Goal: Task Accomplishment & Management: Use online tool/utility

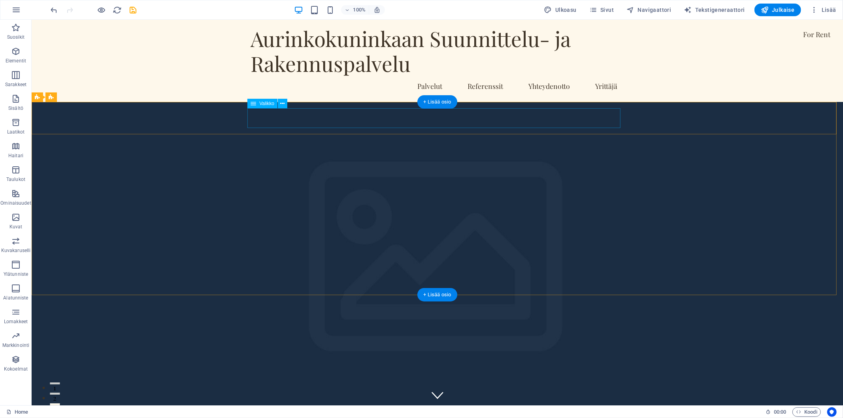
click at [65, 107] on icon at bounding box center [63, 110] width 4 height 8
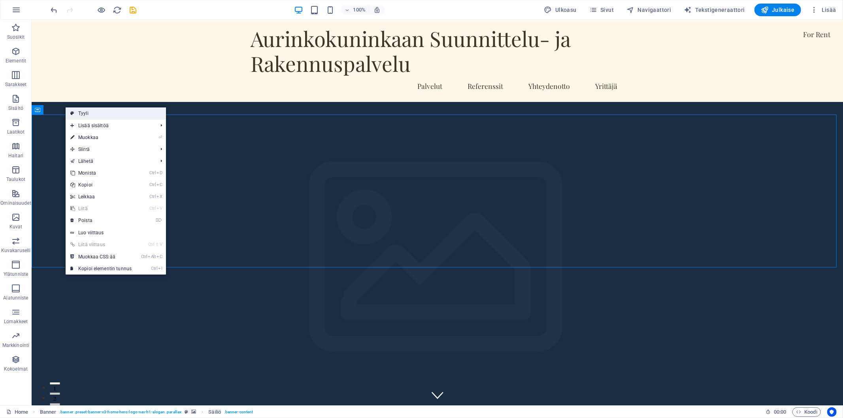
click at [88, 115] on link "Tyyli" at bounding box center [116, 113] width 100 height 12
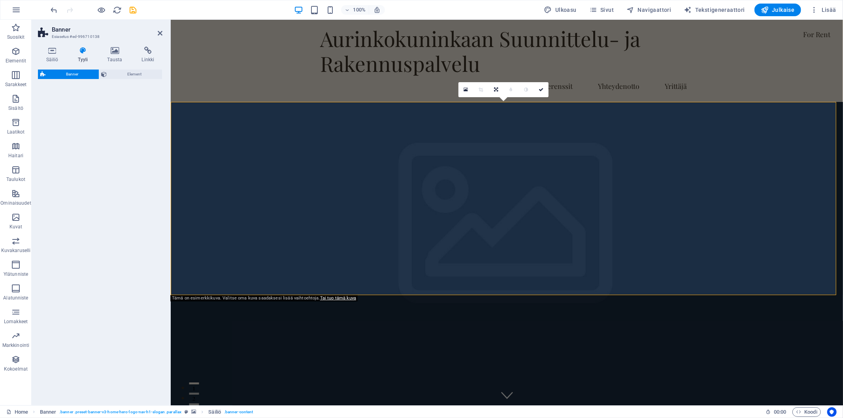
select select "preset-banner-v3-home-hero-logo-nav-h1-slogan"
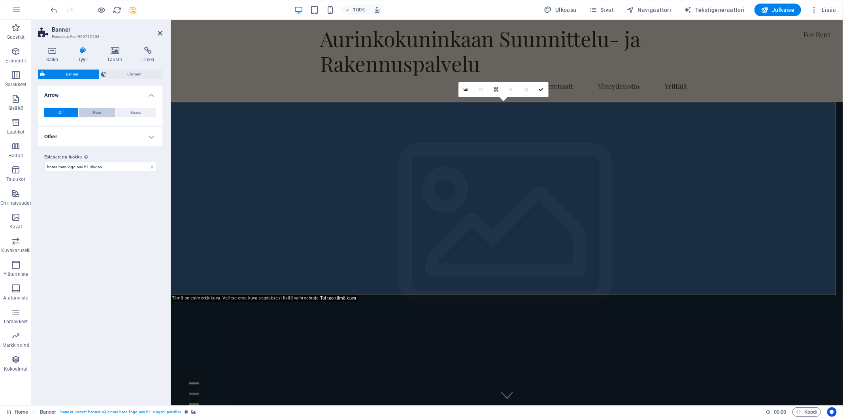
click at [104, 108] on button "Plain" at bounding box center [97, 112] width 37 height 9
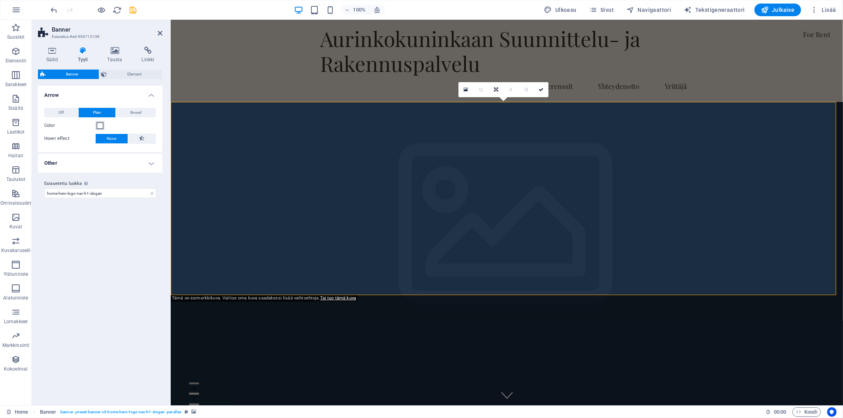
click at [100, 123] on span at bounding box center [100, 125] width 6 height 6
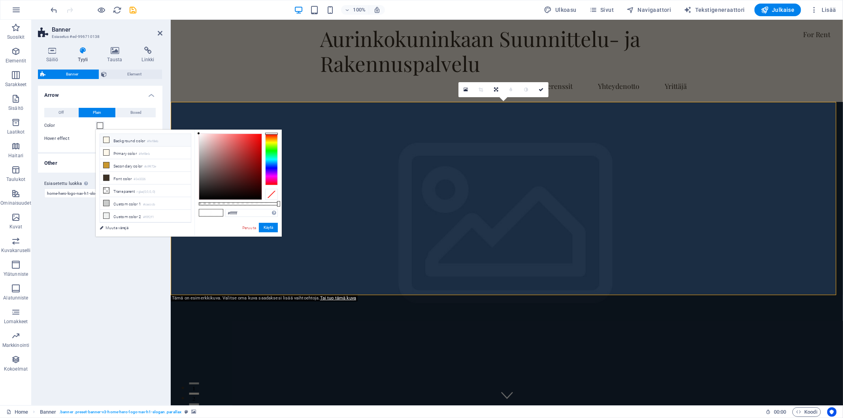
click at [107, 139] on icon at bounding box center [106, 140] width 6 height 6
type input "#fef8eb"
click at [267, 224] on button "Käytä" at bounding box center [268, 227] width 19 height 9
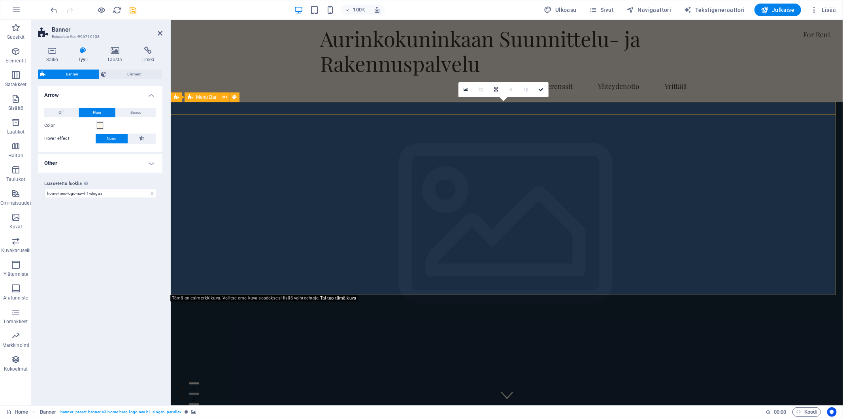
click at [223, 95] on icon at bounding box center [225, 97] width 4 height 8
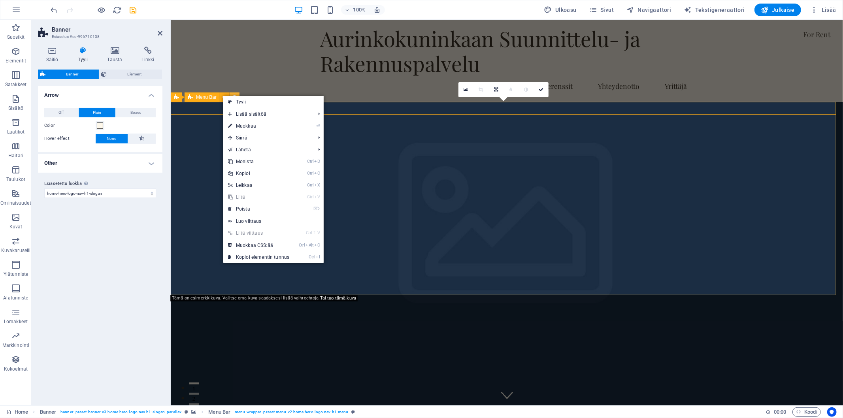
click at [233, 95] on icon at bounding box center [235, 97] width 4 height 8
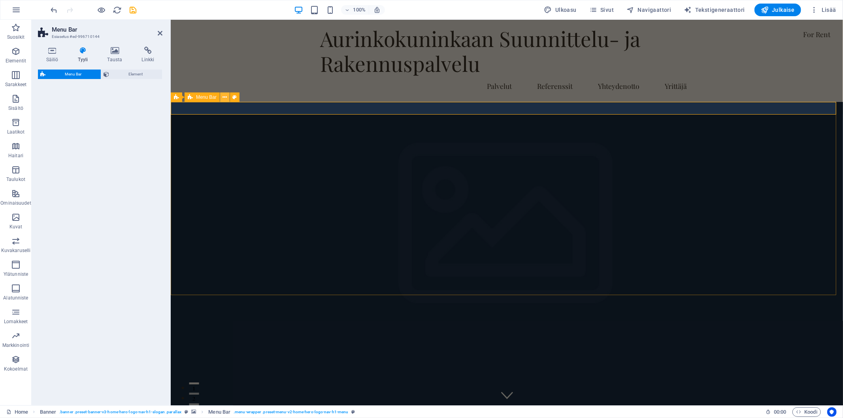
select select "rem"
select select "preset-menu-v2-home-hero-logo-nav-h1-menu"
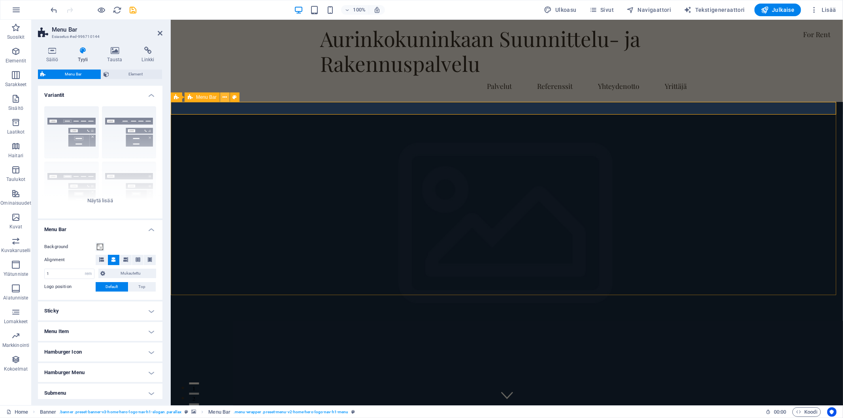
click at [224, 97] on icon at bounding box center [225, 97] width 4 height 8
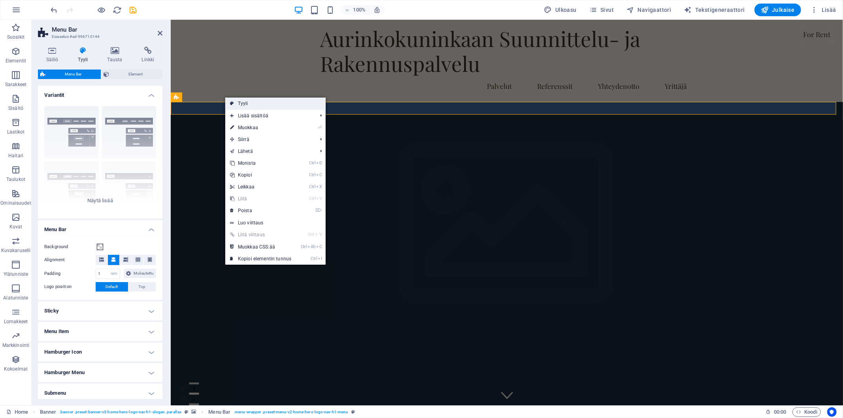
click at [244, 103] on link "Tyyli" at bounding box center [275, 104] width 100 height 12
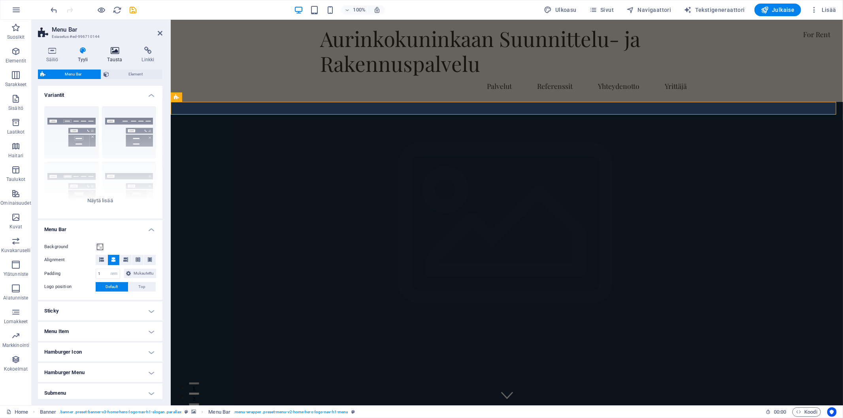
click at [108, 50] on icon at bounding box center [114, 51] width 31 height 8
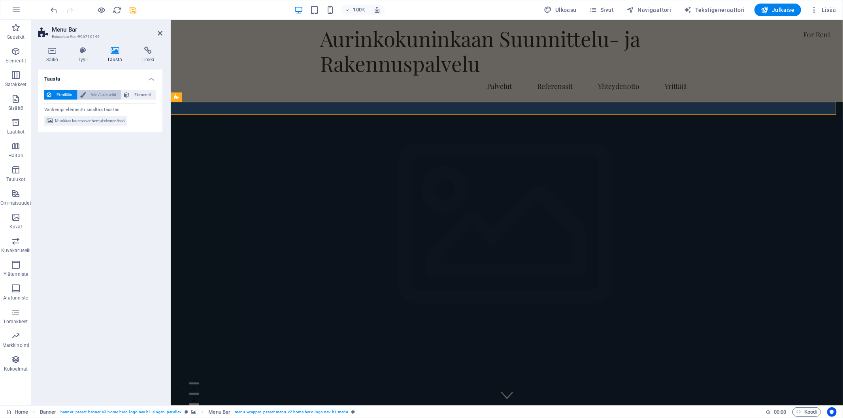
click at [98, 92] on span "Väri / Liukuväri" at bounding box center [103, 94] width 30 height 9
click at [47, 122] on span at bounding box center [49, 126] width 9 height 9
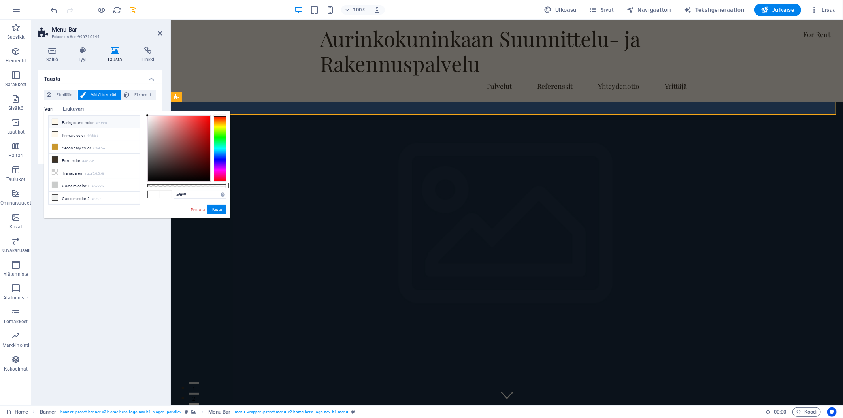
click at [73, 124] on li "Background color #fef8eb" at bounding box center [94, 122] width 91 height 13
type input "#fef8eb"
click at [216, 212] on button "Käytä" at bounding box center [216, 209] width 19 height 9
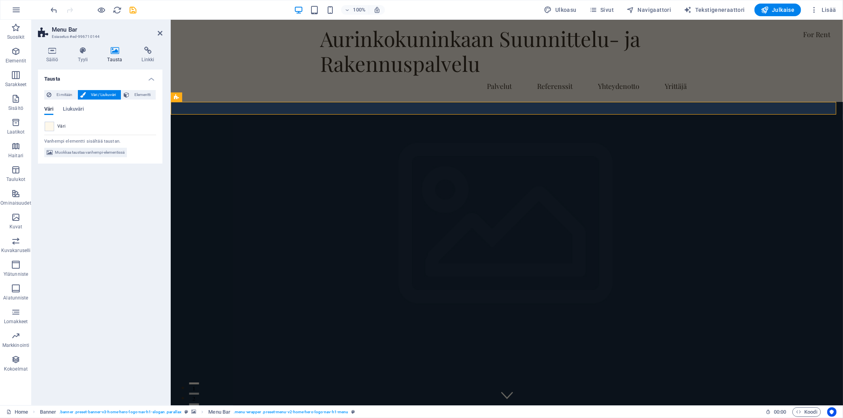
drag, startPoint x: 95, startPoint y: 289, endPoint x: 152, endPoint y: 144, distance: 155.7
click at [98, 286] on div "Tausta Ei mitään Väri / Liukuväri Elementti Venytä tausta koko leveydelle Värin…" at bounding box center [100, 234] width 124 height 329
drag, startPoint x: 159, startPoint y: 32, endPoint x: 127, endPoint y: 12, distance: 37.6
click at [159, 32] on icon at bounding box center [160, 33] width 5 height 6
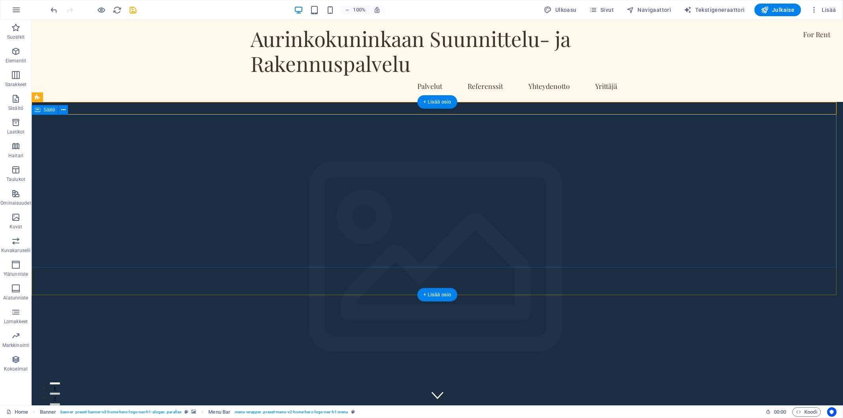
click at [62, 111] on icon at bounding box center [63, 110] width 4 height 8
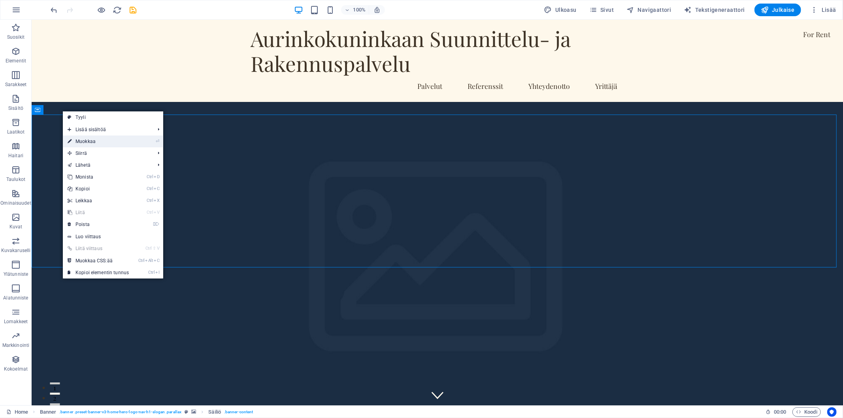
click at [113, 143] on link "⏎ Muokkaa" at bounding box center [98, 141] width 71 height 12
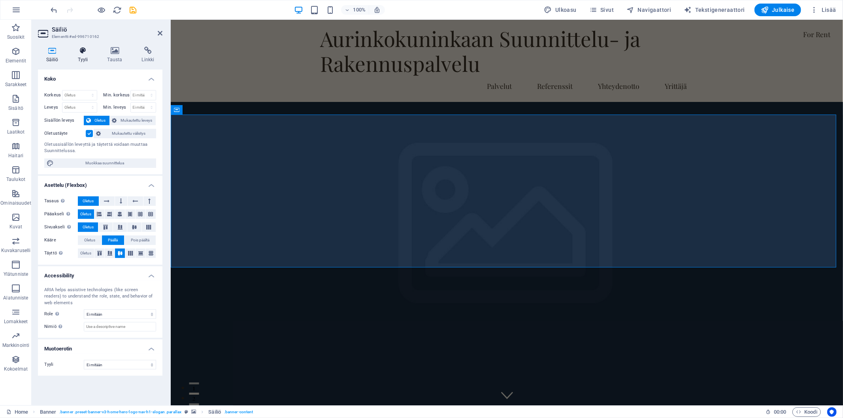
click at [78, 53] on icon at bounding box center [83, 51] width 26 height 8
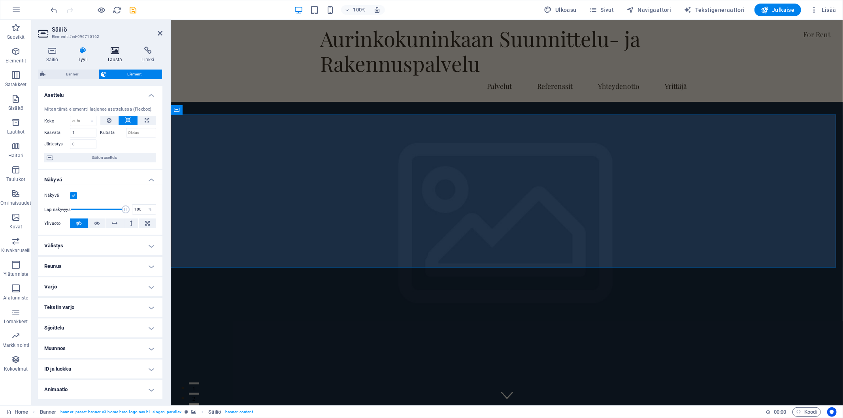
click at [120, 55] on h4 "Tausta" at bounding box center [116, 55] width 34 height 17
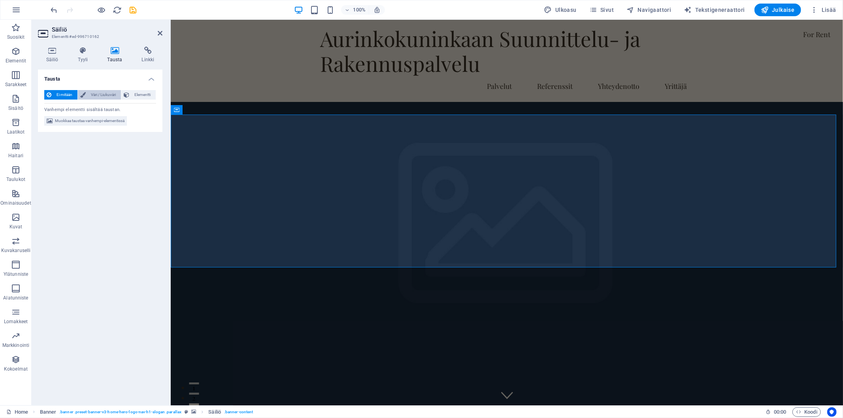
click at [103, 96] on span "Väri / Liukuväri" at bounding box center [103, 94] width 30 height 9
click at [50, 125] on span at bounding box center [49, 126] width 9 height 9
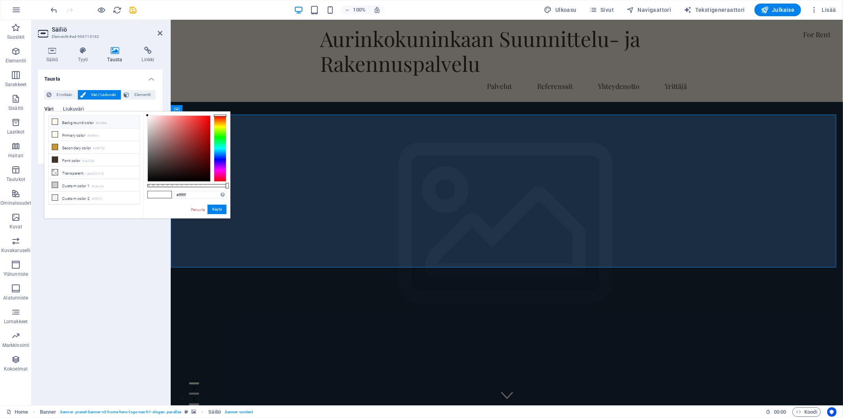
click at [56, 122] on icon at bounding box center [55, 122] width 6 height 6
type input "#fef8eb"
click at [216, 212] on button "Käytä" at bounding box center [216, 209] width 19 height 9
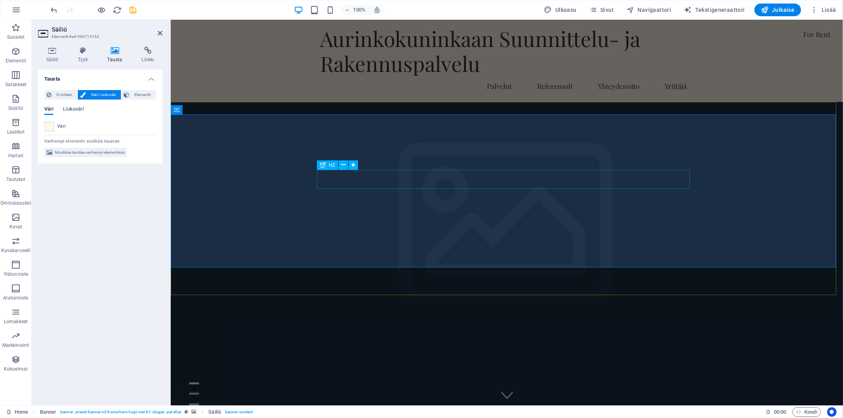
click at [165, 25] on aside "Säiliö Elementti #ed-996710162 Säiliö Tyyli Tausta Linkki Koko Korkeus Oletus p…" at bounding box center [101, 213] width 139 height 386
click at [160, 34] on icon at bounding box center [160, 33] width 5 height 6
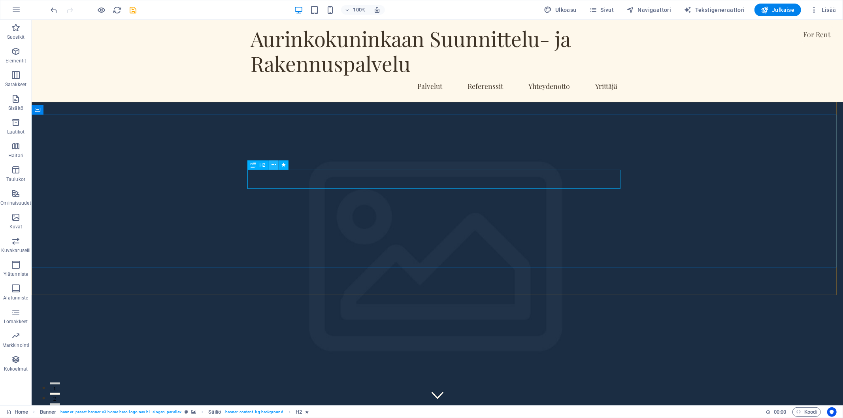
click at [274, 165] on icon at bounding box center [273, 165] width 4 height 8
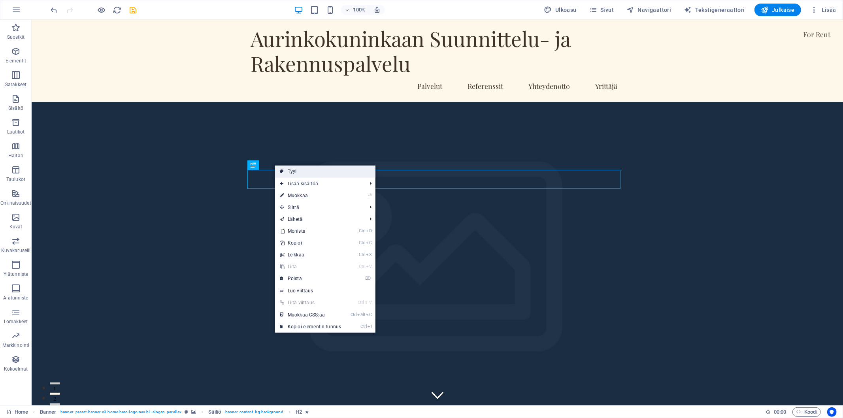
click at [307, 175] on link "Tyyli" at bounding box center [325, 172] width 100 height 12
select select "preset-banner-v3-home-hero-logo-nav-h1-slogan"
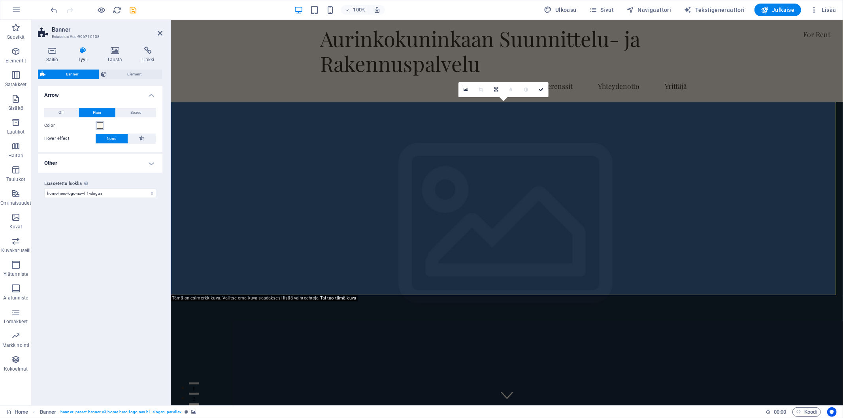
click at [100, 124] on span at bounding box center [100, 125] width 6 height 6
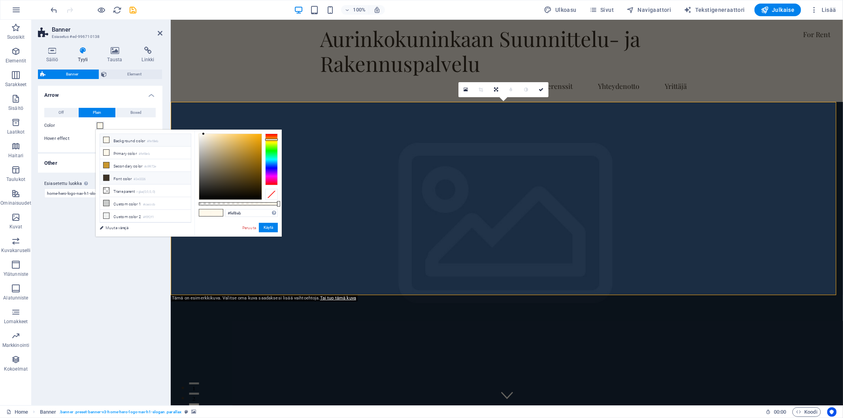
click at [129, 179] on li "Font color #3e3326" at bounding box center [145, 178] width 91 height 13
type input "#3e3326"
click at [271, 224] on button "Käytä" at bounding box center [268, 227] width 19 height 9
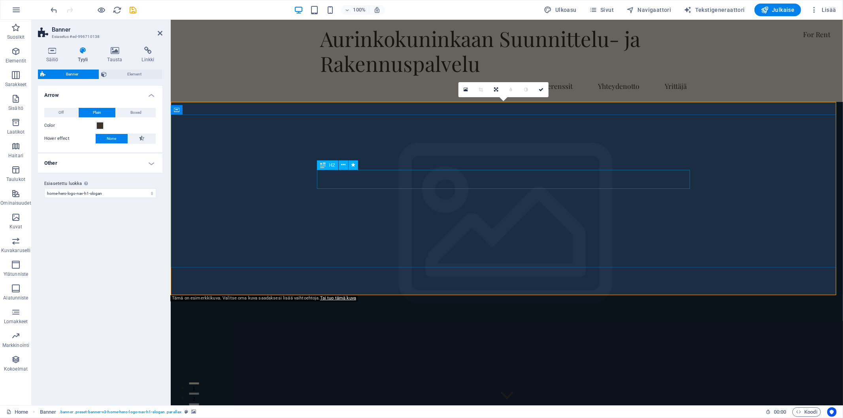
click at [342, 164] on icon at bounding box center [343, 165] width 4 height 8
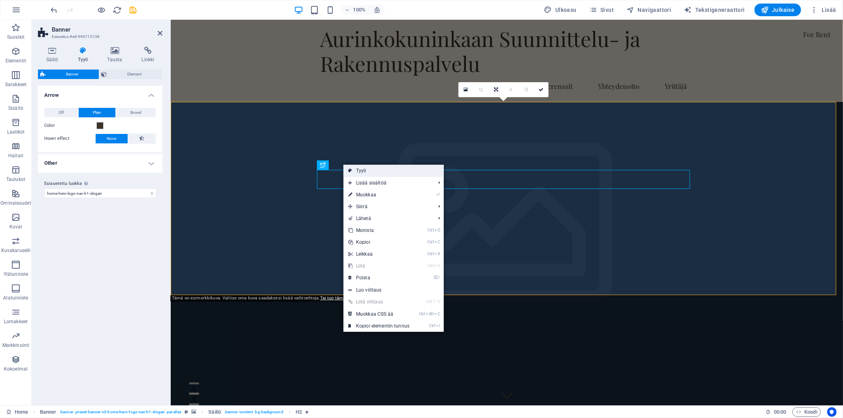
click at [370, 168] on link "Tyyli" at bounding box center [393, 171] width 100 height 12
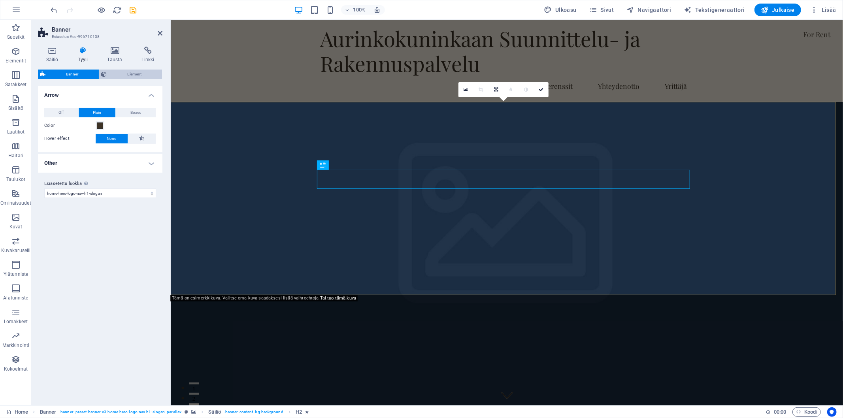
click at [132, 74] on span "Element" at bounding box center [134, 74] width 51 height 9
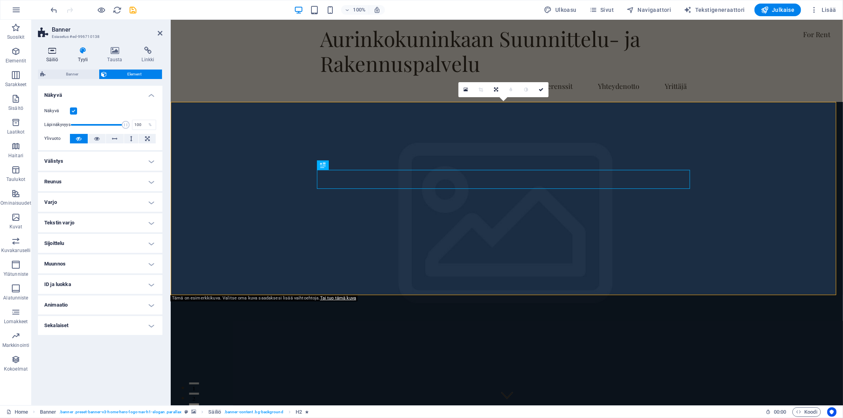
click at [52, 56] on h4 "Säiliö" at bounding box center [54, 55] width 32 height 17
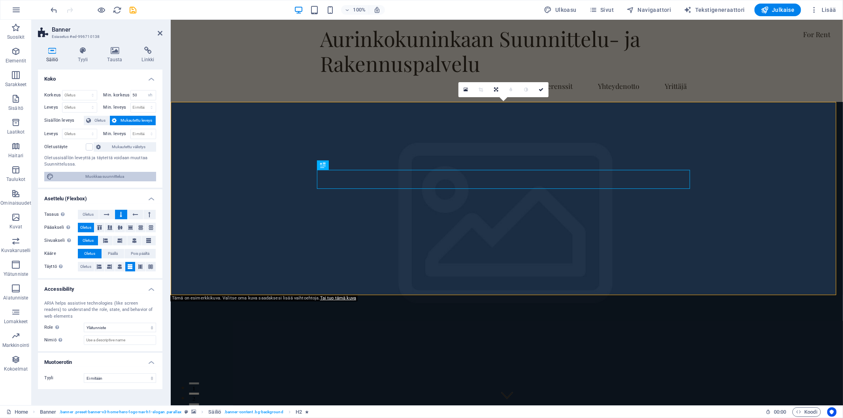
click at [105, 175] on span "Muokkaa suunnittelua" at bounding box center [105, 176] width 98 height 9
select select "rem"
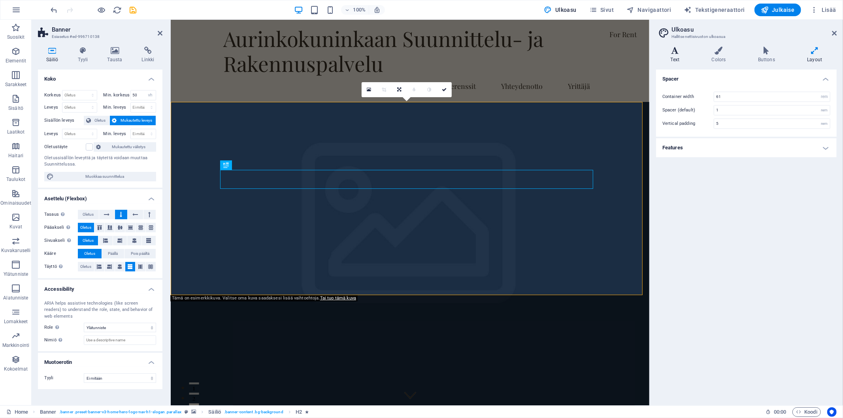
click at [684, 56] on h4 "Text" at bounding box center [676, 55] width 41 height 17
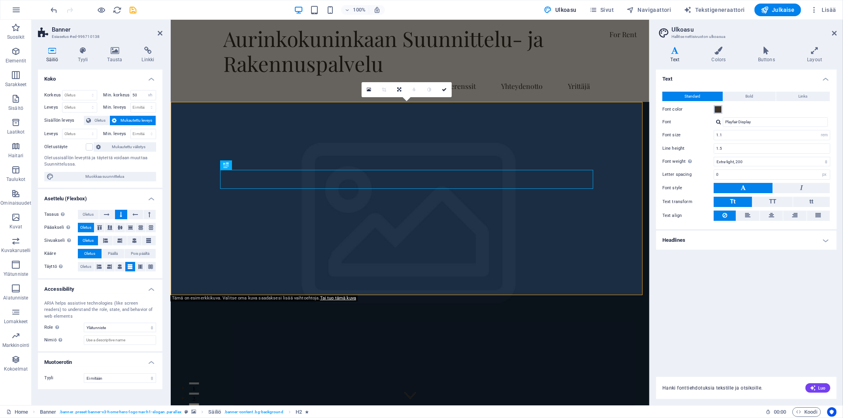
click at [719, 110] on span at bounding box center [718, 109] width 6 height 6
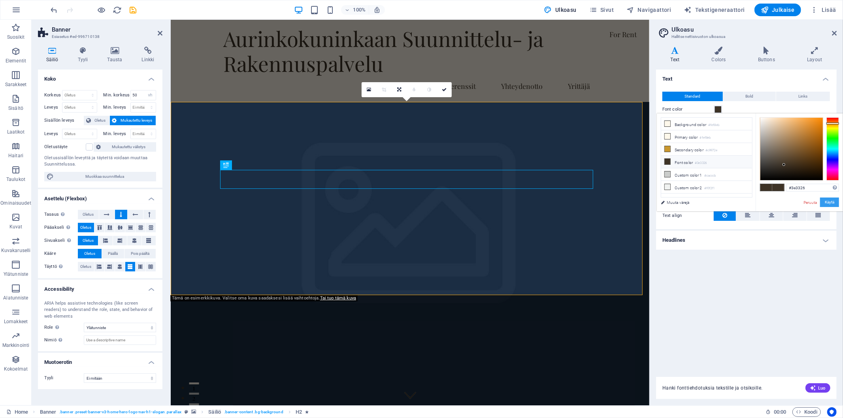
click at [826, 201] on button "Käytä" at bounding box center [829, 202] width 19 height 9
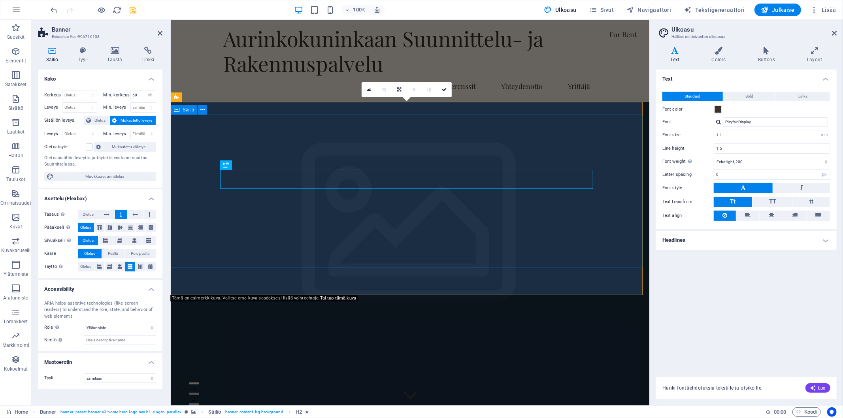
click at [729, 56] on h4 "Colors" at bounding box center [720, 55] width 46 height 17
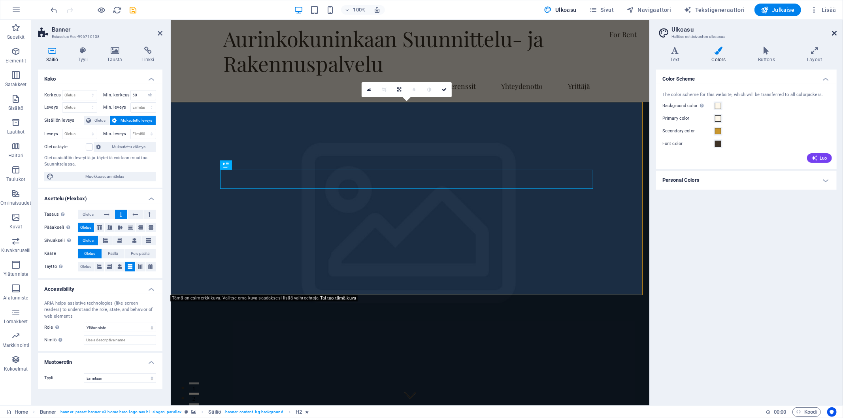
click at [836, 34] on aside "Ulkoasu Hallitse nettisivuston ulkoasua Variantit Text Colors Buttons Layout Te…" at bounding box center [746, 213] width 194 height 386
drag, startPoint x: 834, startPoint y: 32, endPoint x: 663, endPoint y: 12, distance: 172.2
click at [834, 32] on icon at bounding box center [834, 33] width 5 height 6
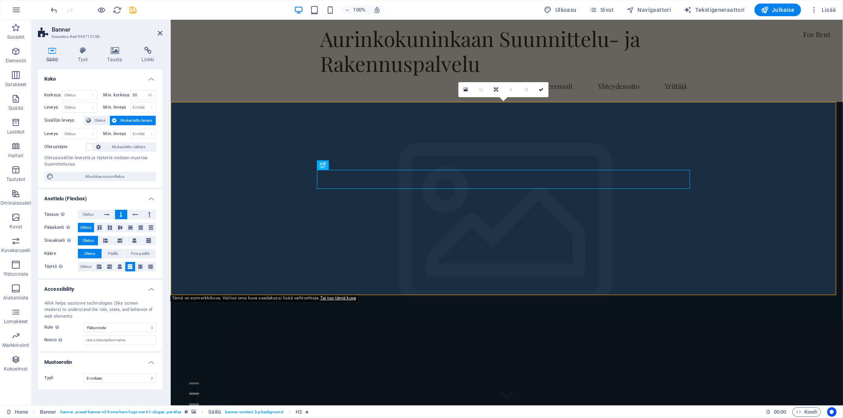
click at [163, 30] on aside "Banner Esiasetus #ed-996710138 Säiliö Tyyli Tausta Linkki Koko Korkeus Oletus p…" at bounding box center [101, 213] width 139 height 386
drag, startPoint x: 127, startPoint y: 29, endPoint x: 160, endPoint y: 32, distance: 32.6
click at [160, 32] on icon at bounding box center [160, 33] width 5 height 6
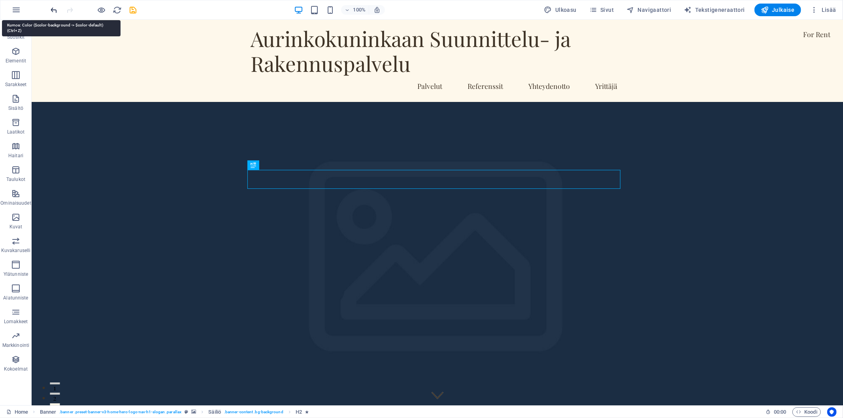
click at [53, 9] on icon "undo" at bounding box center [54, 10] width 9 height 9
click at [54, 6] on icon "undo" at bounding box center [54, 10] width 9 height 9
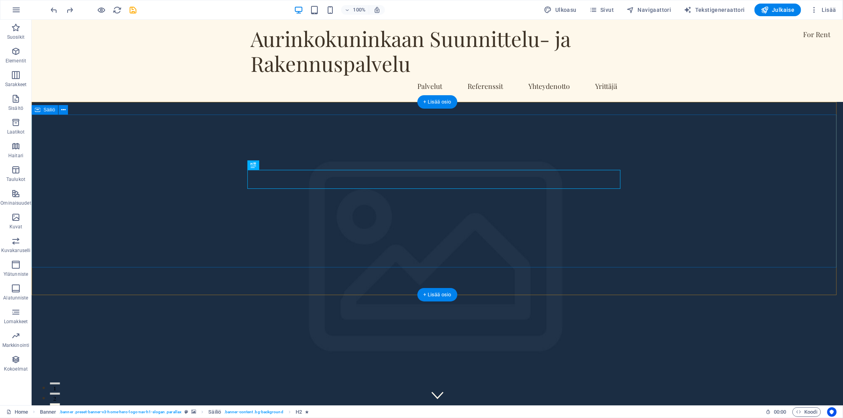
drag, startPoint x: 330, startPoint y: 233, endPoint x: 334, endPoint y: 244, distance: 11.7
click at [276, 165] on button at bounding box center [273, 164] width 9 height 9
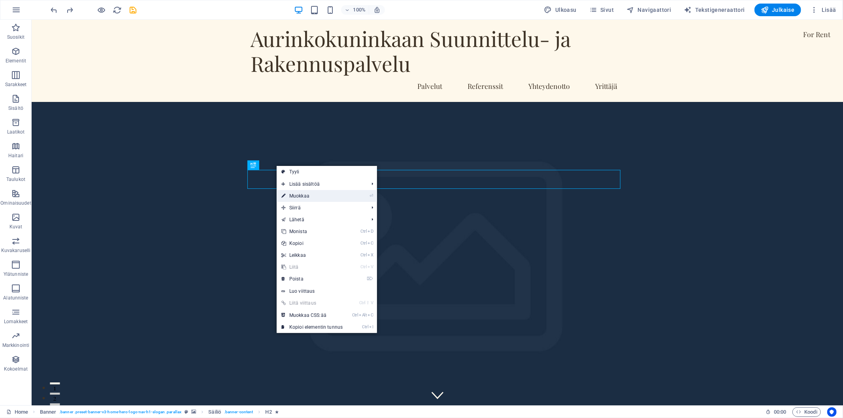
click at [297, 200] on link "⏎ Muokkaa" at bounding box center [312, 196] width 71 height 12
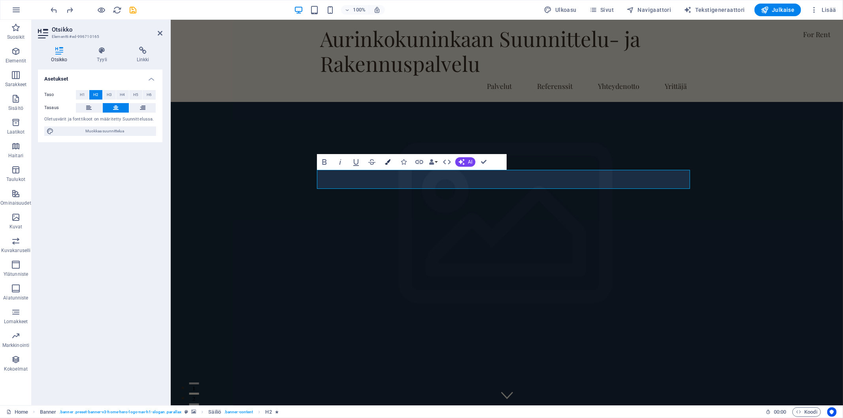
click at [386, 164] on icon "button" at bounding box center [388, 162] width 6 height 6
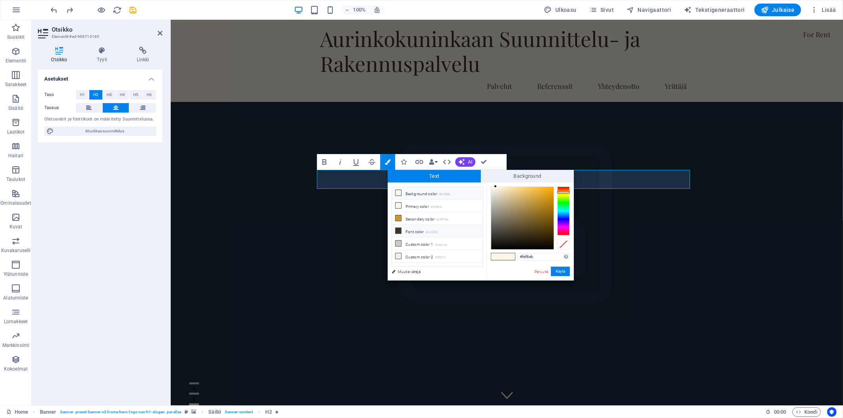
click at [419, 230] on li "Font color #3e3326" at bounding box center [437, 231] width 91 height 13
type input "#3e3326"
click at [557, 271] on button "Käytä" at bounding box center [560, 271] width 19 height 9
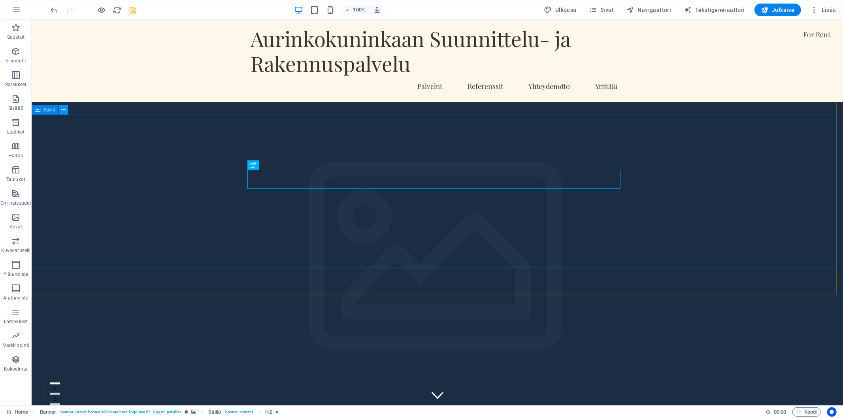
click at [63, 110] on icon at bounding box center [63, 110] width 4 height 8
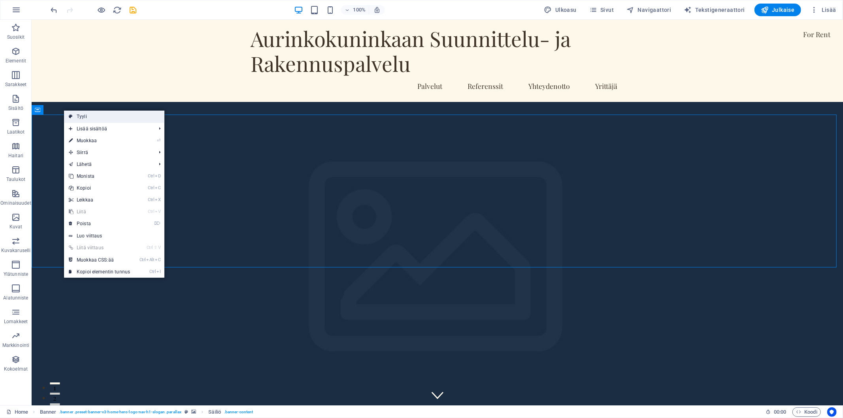
click at [83, 113] on link "Tyyli" at bounding box center [114, 117] width 100 height 12
select select "preset-banner-v3-home-hero-logo-nav-h1-slogan"
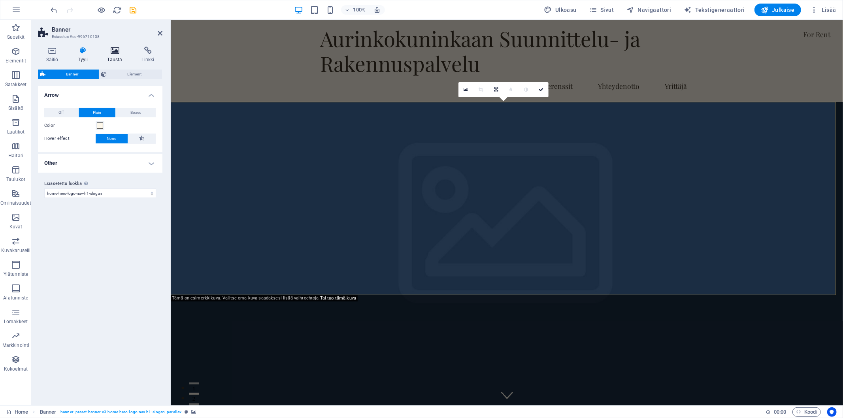
click at [115, 60] on h4 "Tausta" at bounding box center [116, 55] width 34 height 17
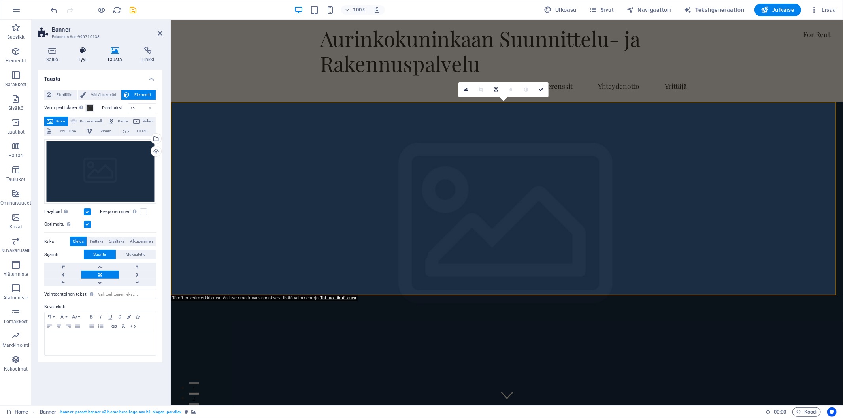
click at [86, 62] on h4 "Tyyli" at bounding box center [85, 55] width 30 height 17
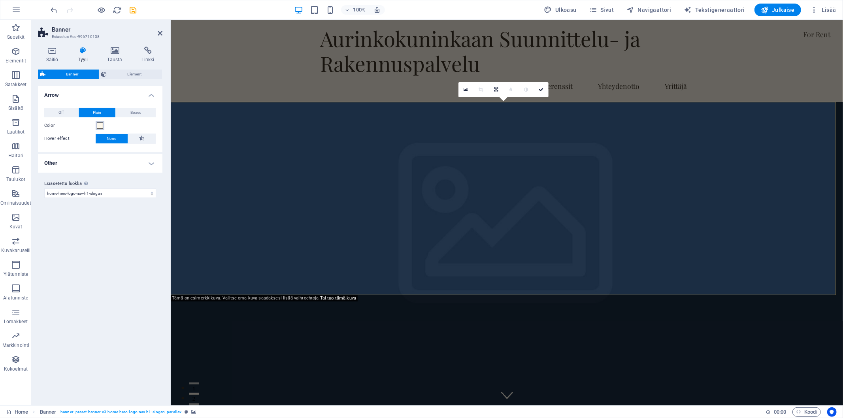
click at [101, 124] on span at bounding box center [100, 125] width 6 height 6
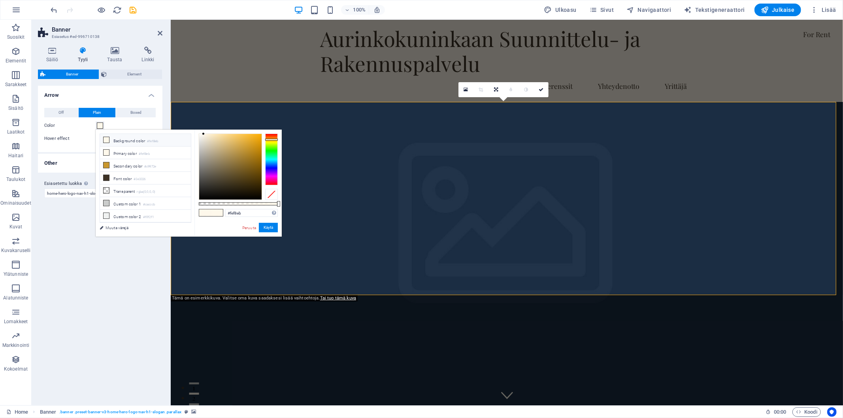
click at [134, 142] on li "Background color #fef8eb" at bounding box center [145, 140] width 91 height 13
click at [271, 227] on button "Käytä" at bounding box center [268, 227] width 19 height 9
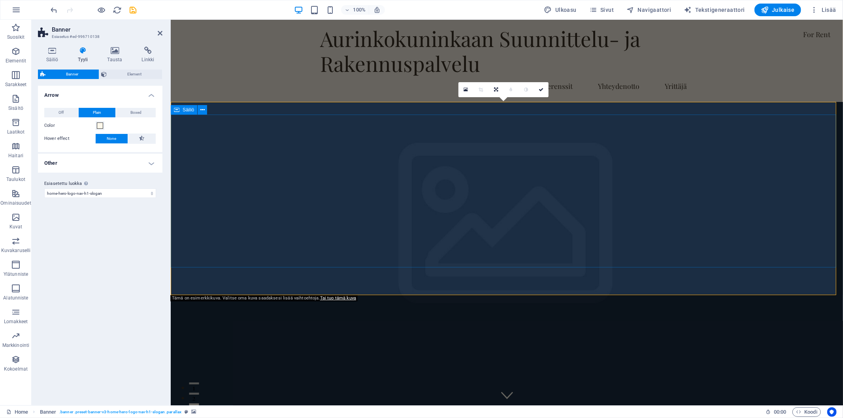
click at [205, 109] on button at bounding box center [202, 109] width 9 height 9
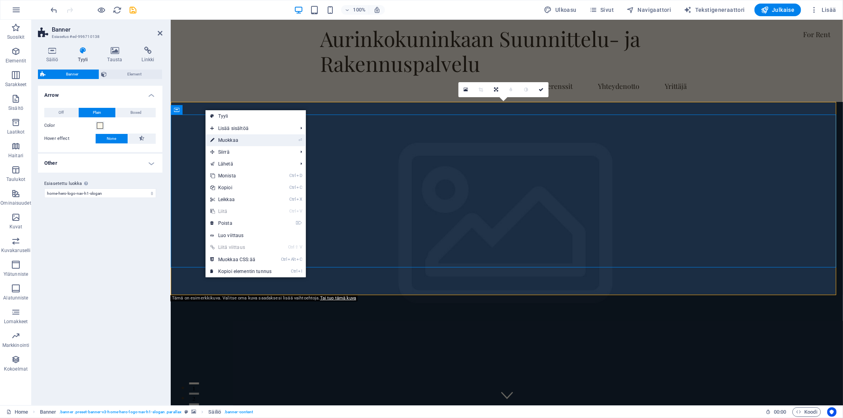
click at [239, 139] on link "⏎ Muokkaa" at bounding box center [240, 140] width 71 height 12
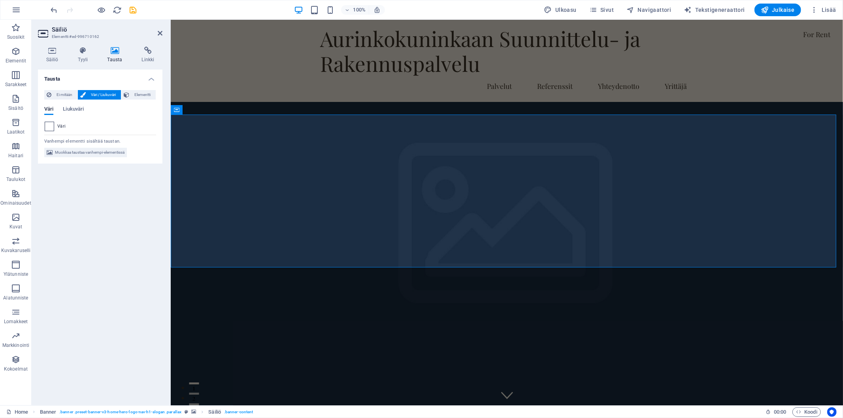
click at [48, 126] on span at bounding box center [49, 126] width 9 height 9
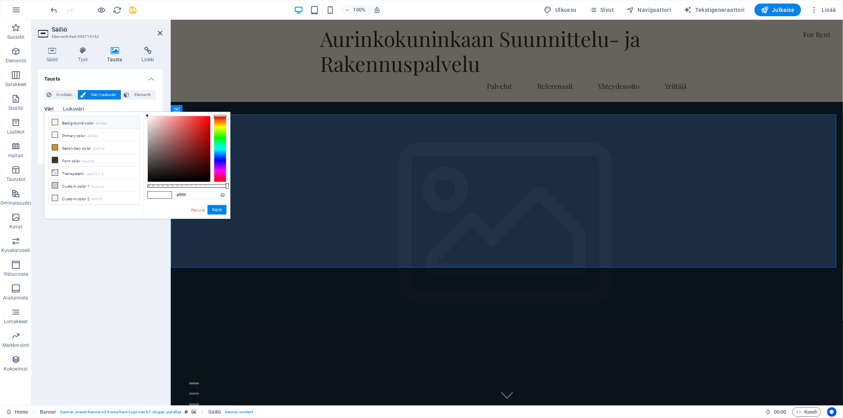
click at [71, 126] on li "Background color #fef8eb" at bounding box center [94, 122] width 91 height 13
click at [74, 122] on li "Background color #fef8eb" at bounding box center [94, 122] width 91 height 13
click at [58, 122] on span at bounding box center [55, 122] width 6 height 6
click at [217, 208] on button "Käytä" at bounding box center [216, 209] width 19 height 9
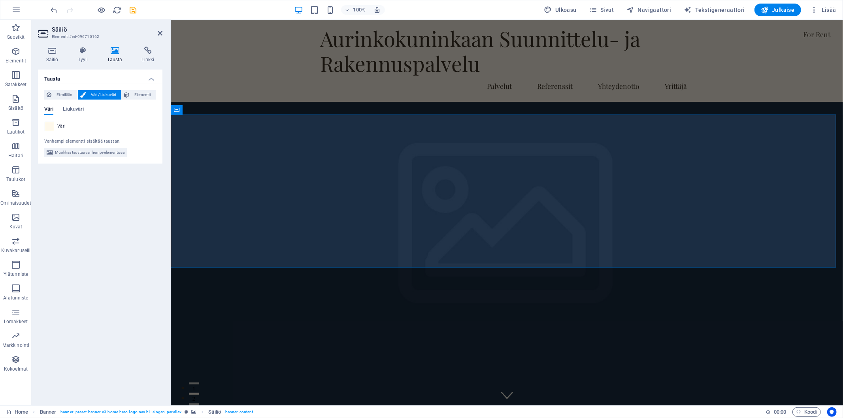
click at [120, 243] on div "Tausta Ei mitään Väri / Liukuväri Elementti Venytä tausta koko leveydelle Värin…" at bounding box center [100, 234] width 124 height 329
click at [159, 33] on icon at bounding box center [160, 33] width 5 height 6
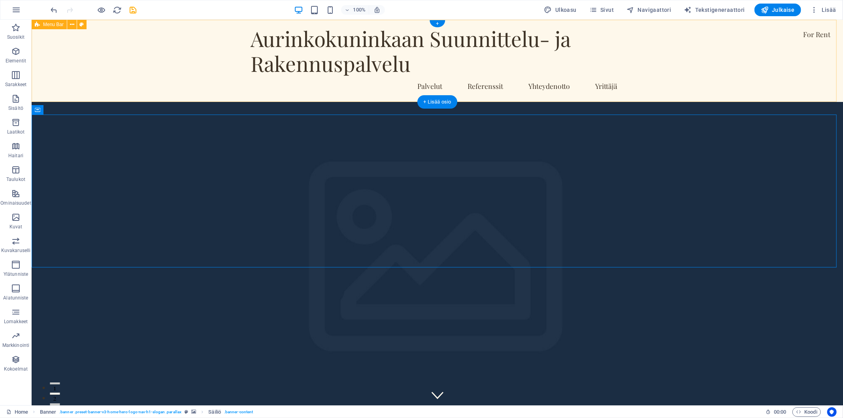
click at [745, 56] on div "Aurinkokuninkaan Suunnittelu- ja Rakennuspalvelu Palvelut Referenssit Yhteydeno…" at bounding box center [436, 60] width 811 height 82
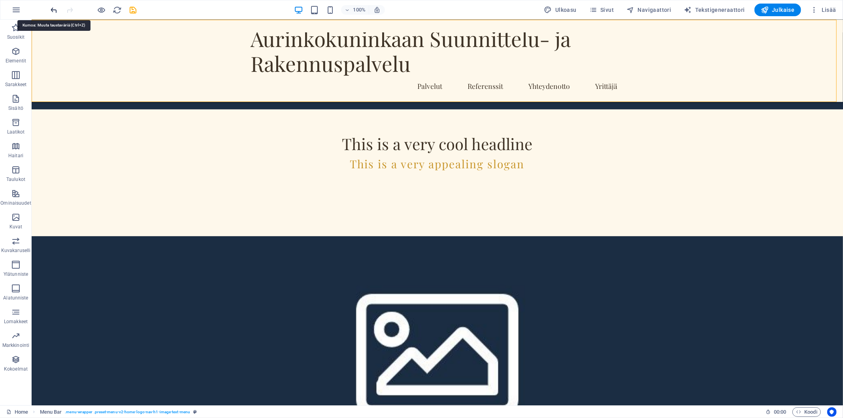
click at [52, 9] on icon "undo" at bounding box center [54, 10] width 9 height 9
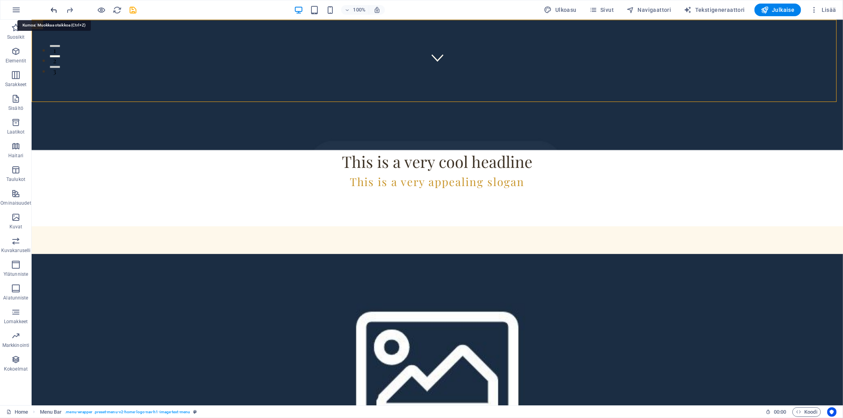
scroll to position [0, 0]
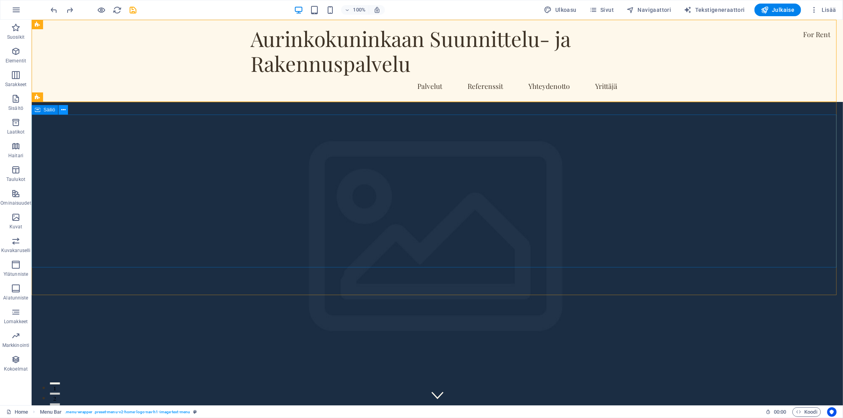
click at [64, 111] on icon at bounding box center [63, 110] width 4 height 8
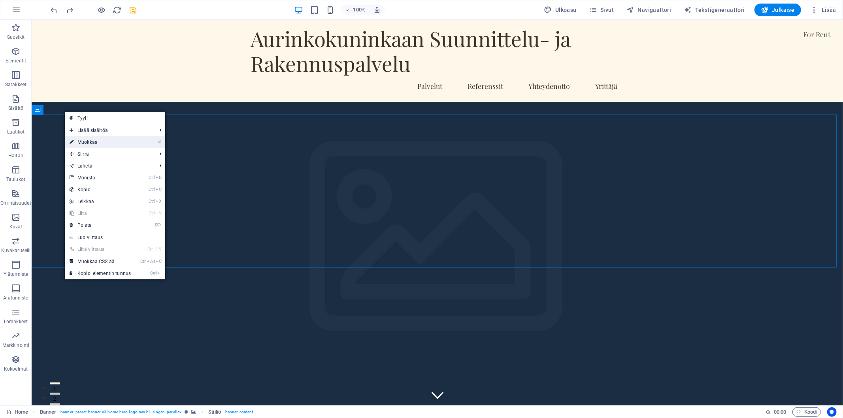
click at [94, 141] on link "⏎ Muokkaa" at bounding box center [100, 142] width 71 height 12
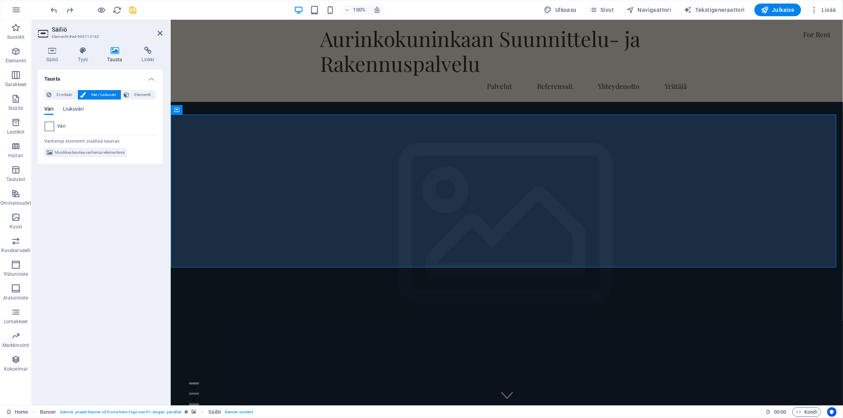
click at [53, 127] on span at bounding box center [49, 126] width 9 height 9
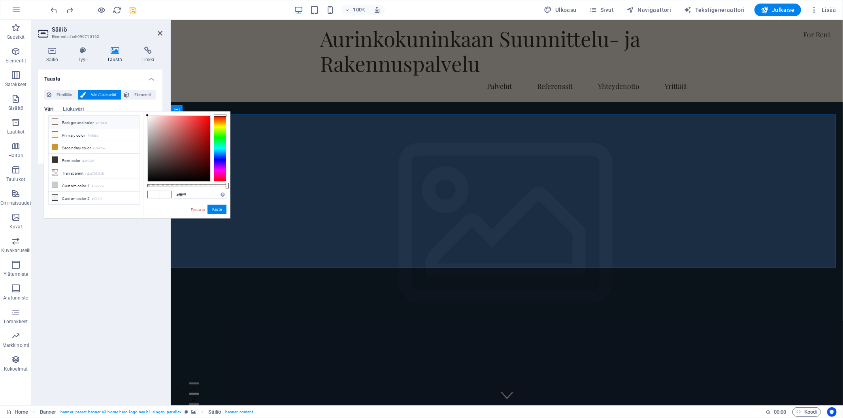
click at [88, 121] on li "Background color #fef8eb" at bounding box center [94, 122] width 91 height 13
type input "#fef8eb"
drag, startPoint x: 220, startPoint y: 209, endPoint x: 49, endPoint y: 188, distance: 171.8
click at [220, 209] on button "Käytä" at bounding box center [216, 209] width 19 height 9
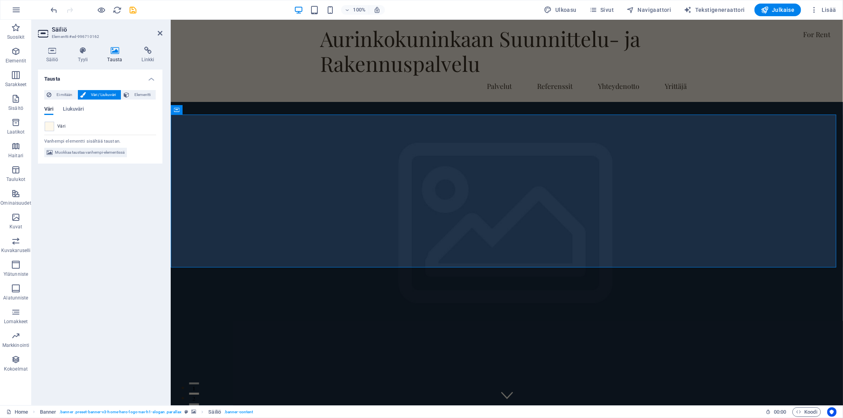
drag, startPoint x: 160, startPoint y: 34, endPoint x: 129, endPoint y: 13, distance: 38.0
click at [160, 34] on icon at bounding box center [160, 33] width 5 height 6
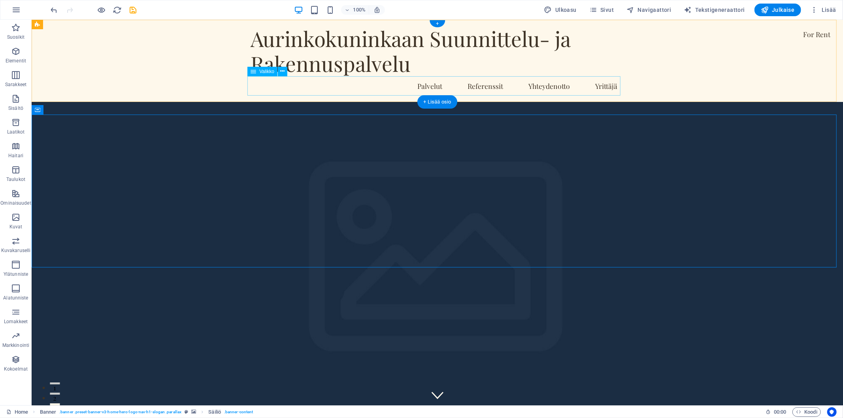
click at [522, 85] on nav "Palvelut Referenssit Yhteydenotto Yrittäjä" at bounding box center [436, 86] width 373 height 20
click at [278, 70] on button at bounding box center [282, 71] width 9 height 9
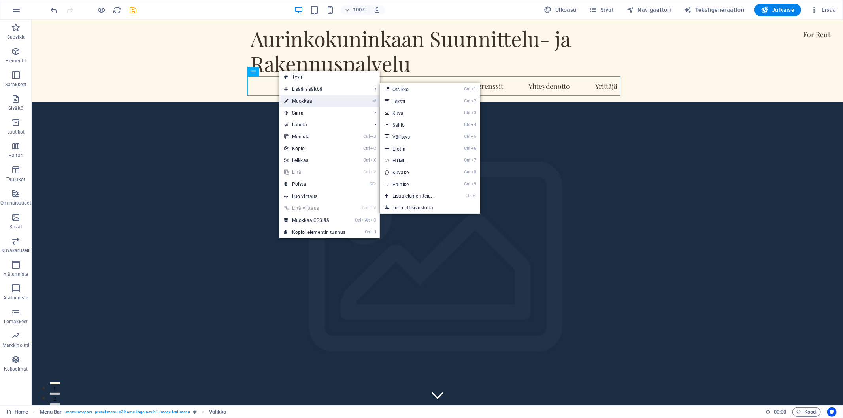
click at [294, 97] on link "⏎ Muokkaa" at bounding box center [314, 101] width 71 height 12
select select
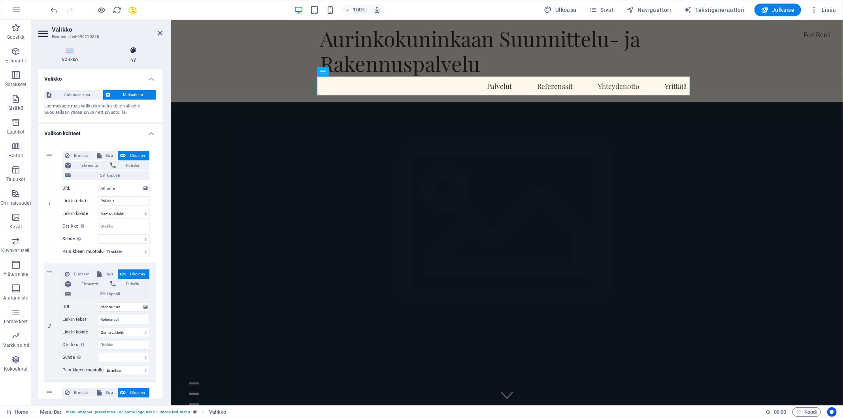
click at [133, 50] on icon at bounding box center [134, 51] width 58 height 8
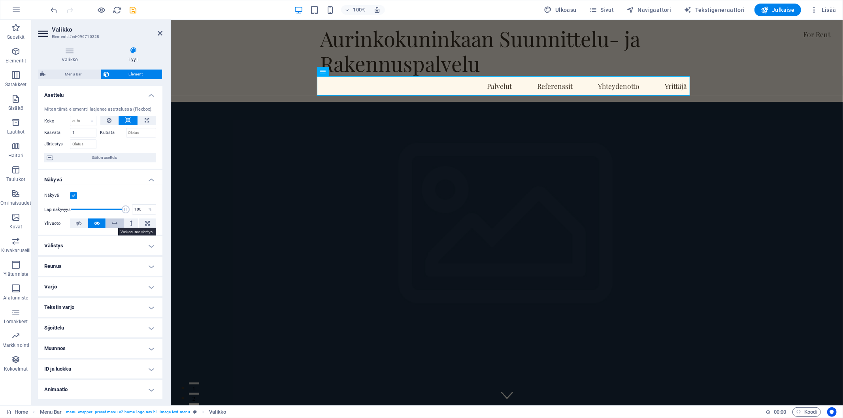
click at [112, 222] on icon at bounding box center [115, 222] width 6 height 9
click at [112, 225] on icon at bounding box center [115, 222] width 6 height 9
click at [145, 245] on h4 "Välistys" at bounding box center [100, 245] width 124 height 19
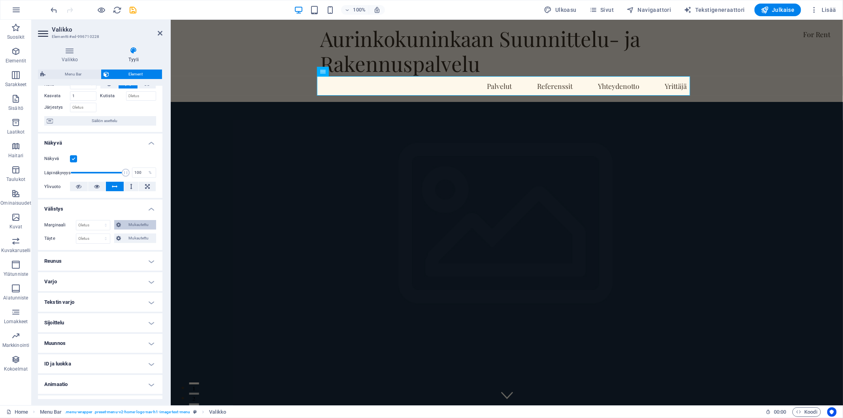
scroll to position [52, 0]
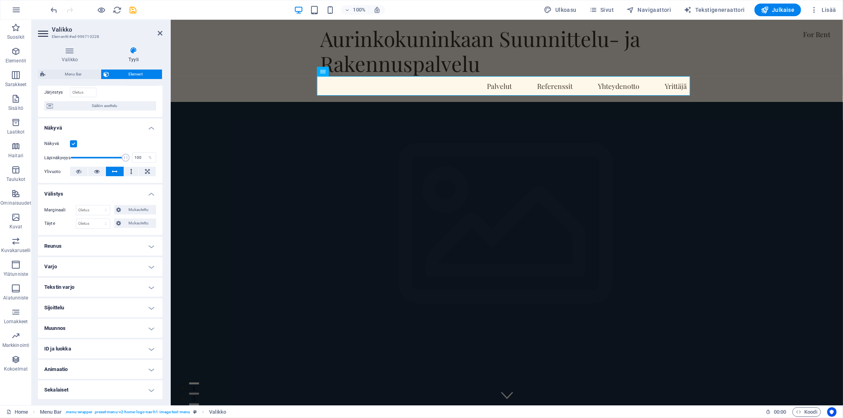
click at [147, 312] on h4 "Sijoittelu" at bounding box center [100, 307] width 124 height 19
click at [80, 325] on span "Staattinen" at bounding box center [71, 323] width 17 height 9
click at [56, 319] on span "Oletus" at bounding box center [52, 323] width 11 height 9
click at [147, 307] on h4 "Sijoittelu" at bounding box center [100, 305] width 124 height 14
click at [148, 371] on h4 "Animaatio" at bounding box center [100, 369] width 124 height 19
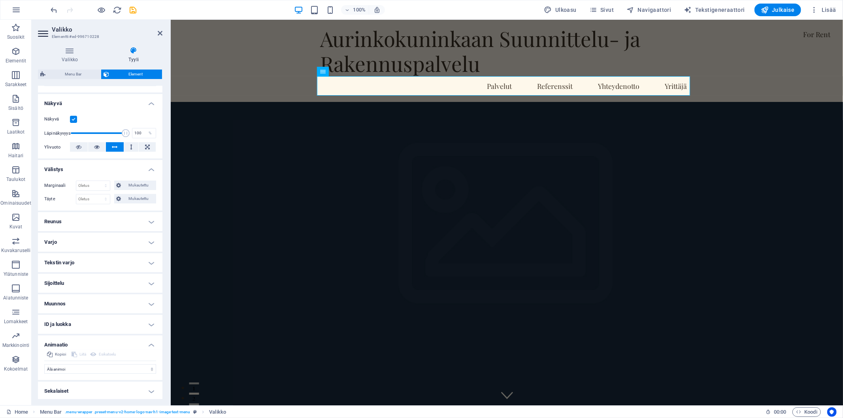
scroll to position [77, 0]
click at [145, 324] on h4 "ID ja luokka" at bounding box center [100, 323] width 124 height 19
click at [148, 322] on h4 "ID ja luokka" at bounding box center [100, 320] width 124 height 14
click at [148, 343] on h4 "Animaatio" at bounding box center [100, 341] width 124 height 14
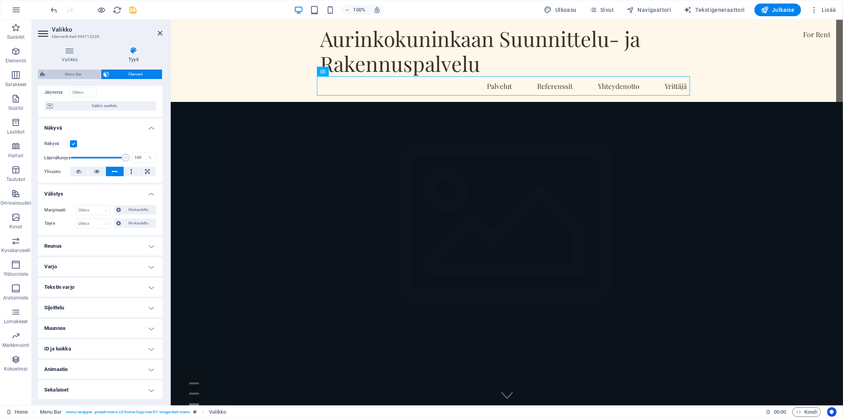
click at [69, 72] on span "Menu Bar" at bounding box center [73, 74] width 51 height 9
select select "sticky_menu"
select select "px"
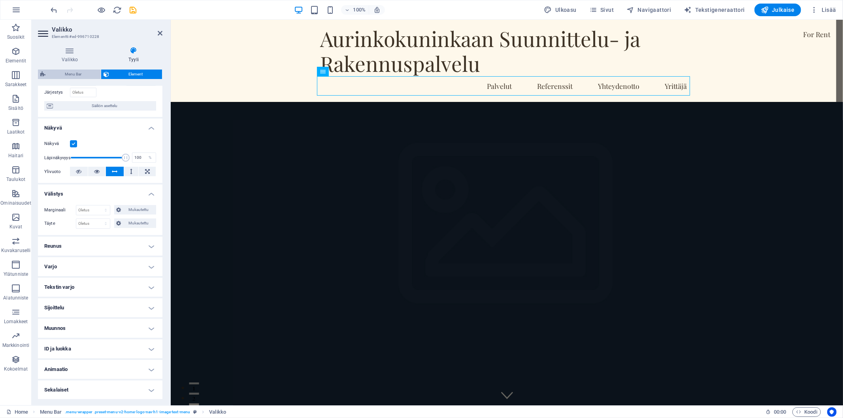
select select "px"
select select "hover_box_bottom"
select select "px"
select select "rem"
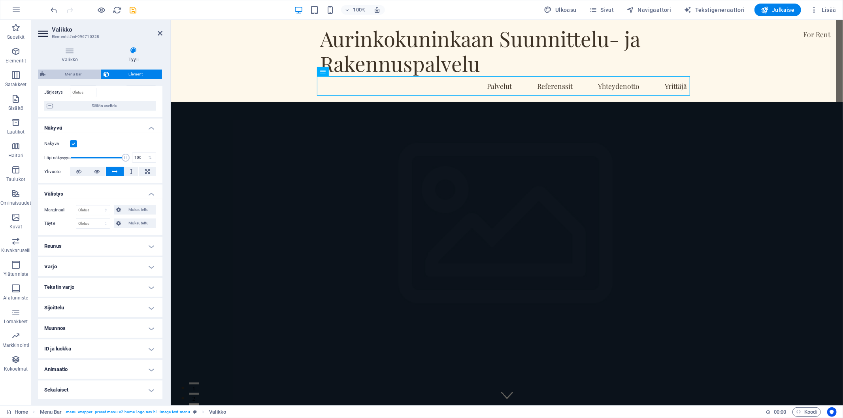
select select "px"
select select
select select "px"
select select "preset-menu-v2-home-logo-nav-h1-image-text-menu"
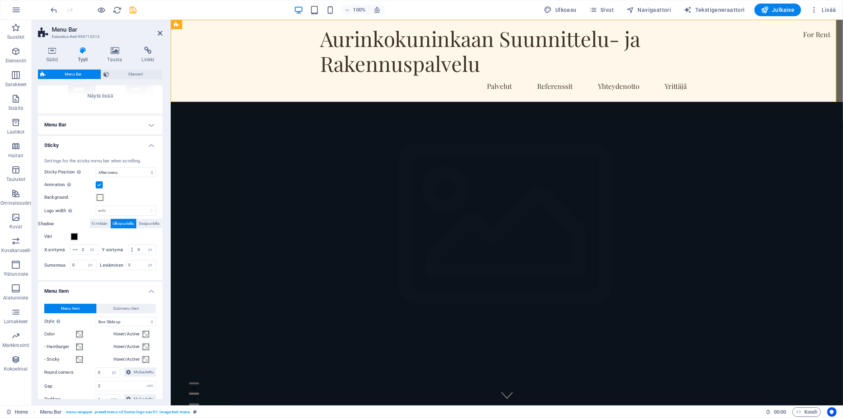
scroll to position [104, 0]
click at [154, 146] on h4 "Sticky" at bounding box center [100, 143] width 124 height 14
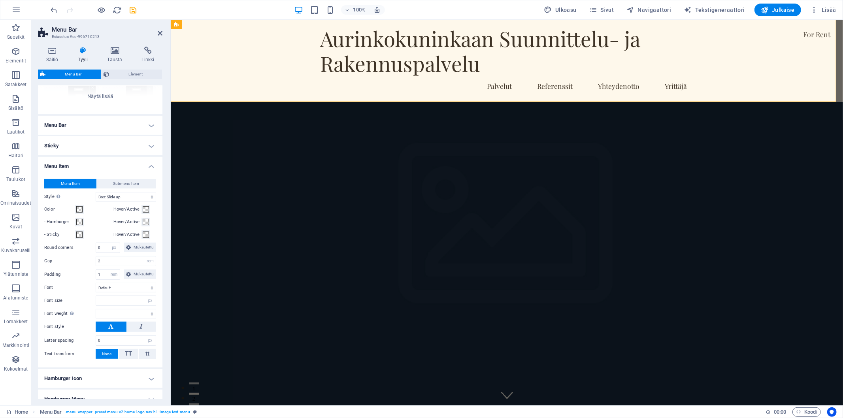
click at [153, 166] on h4 "Menu Item" at bounding box center [100, 164] width 124 height 14
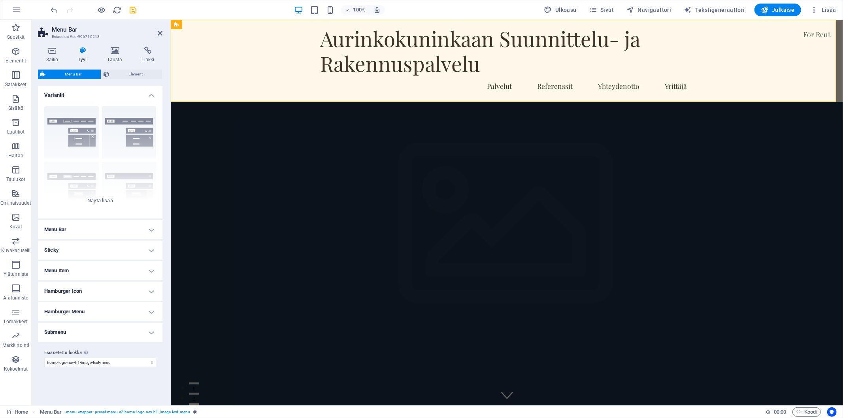
click at [148, 231] on h4 "Menu Bar" at bounding box center [100, 229] width 124 height 19
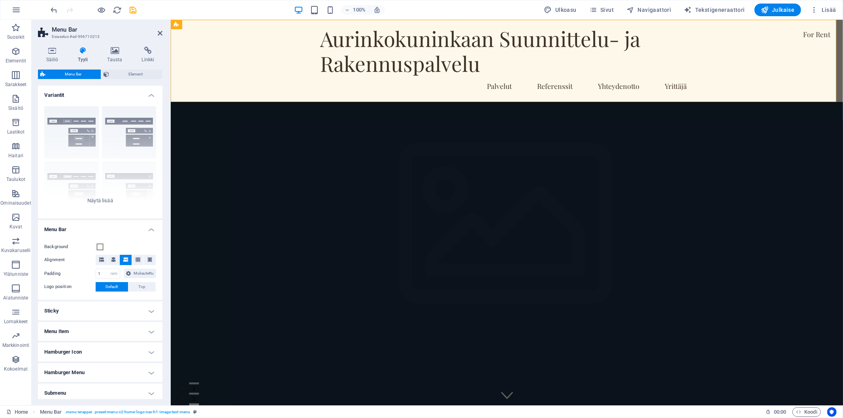
click at [147, 96] on h4 "Variantit" at bounding box center [100, 93] width 124 height 14
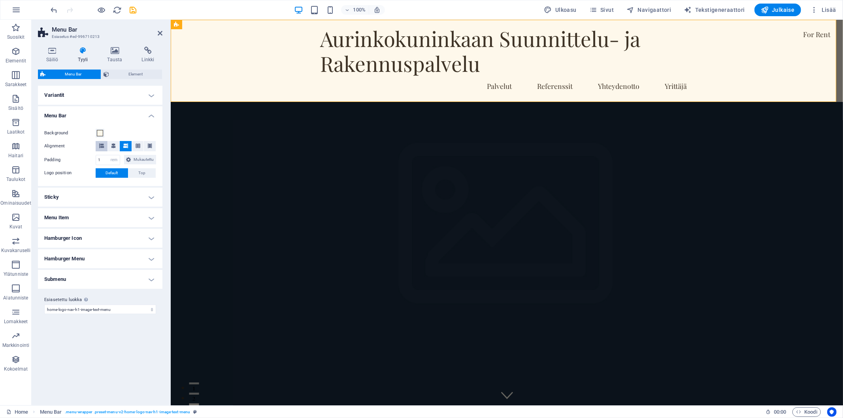
click at [103, 147] on icon at bounding box center [101, 145] width 5 height 5
click at [115, 145] on icon at bounding box center [113, 145] width 5 height 5
click at [123, 141] on span at bounding box center [125, 146] width 5 height 10
click at [144, 161] on span "Mukautettu" at bounding box center [144, 159] width 21 height 9
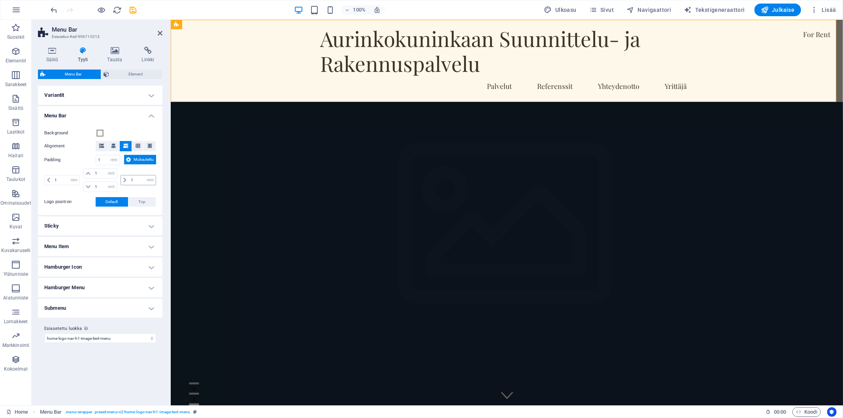
click at [124, 179] on icon at bounding box center [124, 180] width 3 height 5
click at [138, 177] on input "1" at bounding box center [142, 179] width 27 height 9
type input "2"
select select "DISABLED_OPTION_VALUE"
click at [78, 202] on label "Logo position" at bounding box center [69, 201] width 51 height 9
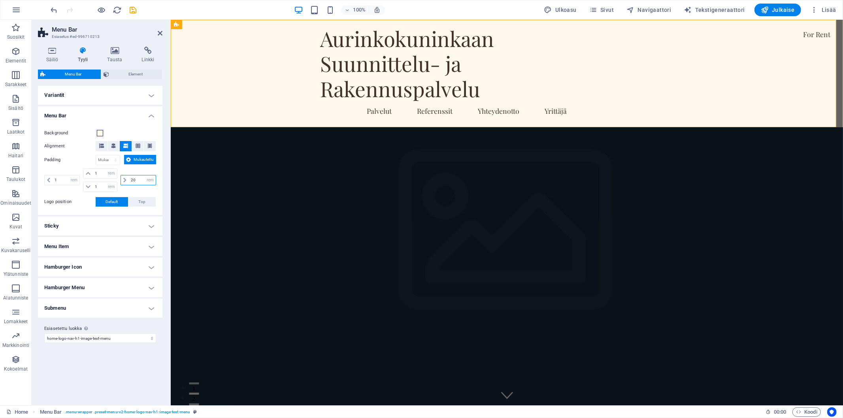
click at [139, 177] on input "20" at bounding box center [142, 179] width 27 height 9
type input "2"
type input "1"
select select "rem"
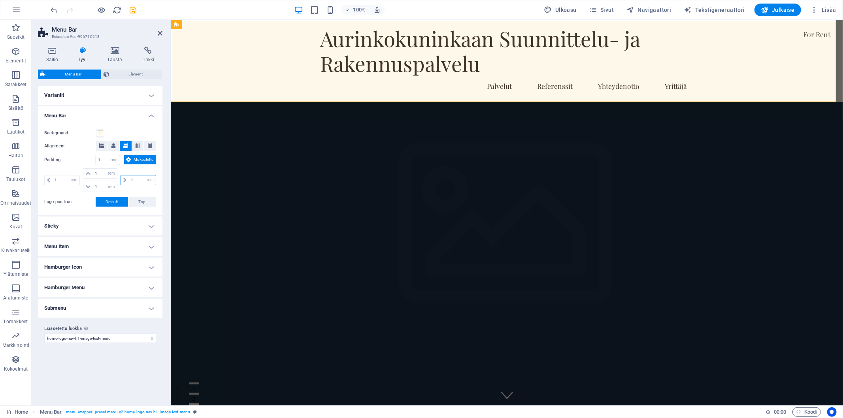
type input "1"
click at [105, 156] on input "1" at bounding box center [108, 159] width 24 height 9
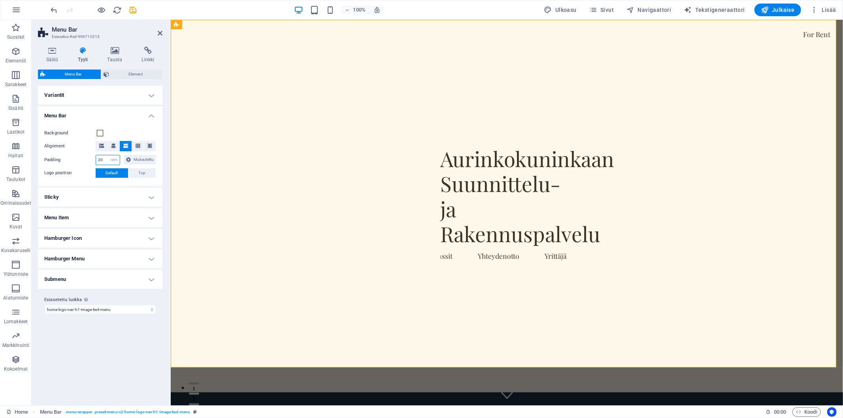
type input "2"
type input "1"
click at [135, 119] on h4 "Menu Bar" at bounding box center [100, 113] width 124 height 14
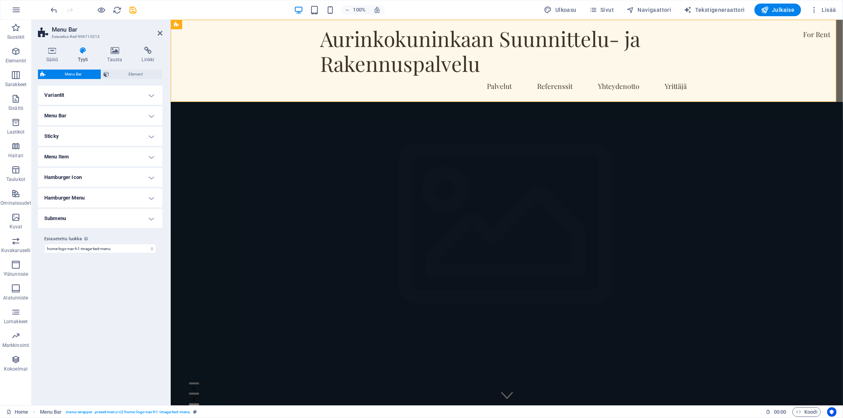
click at [137, 97] on h4 "Variantit" at bounding box center [100, 95] width 124 height 19
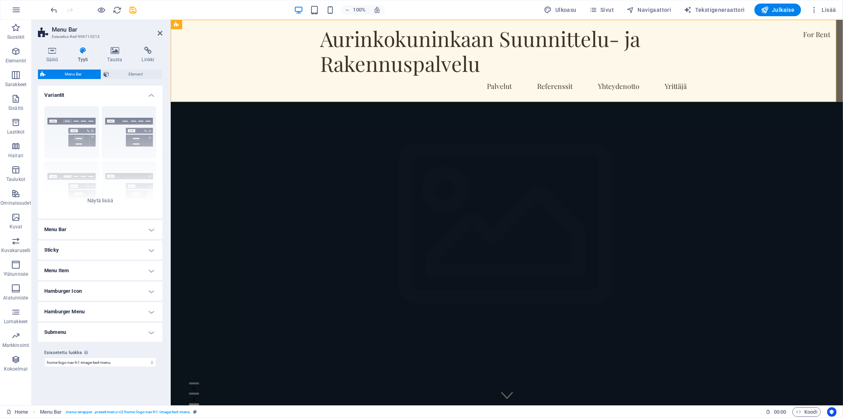
click at [136, 97] on h4 "Variantit" at bounding box center [100, 93] width 124 height 14
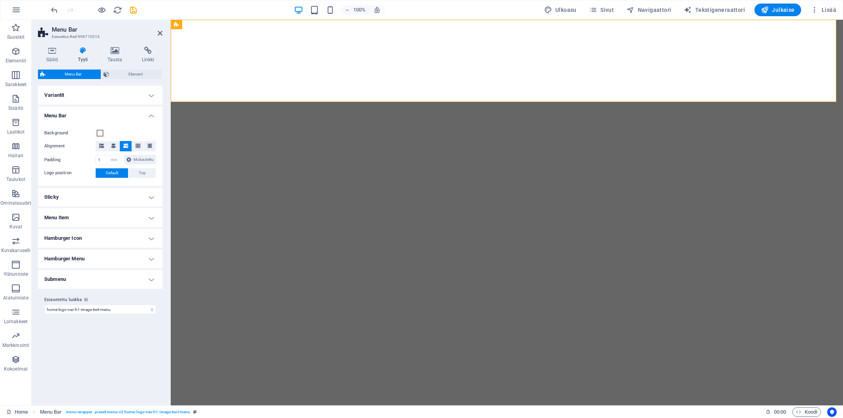
select select "rem"
select select "preset-menu-v2-home-logo-nav-h1-image-text-menu"
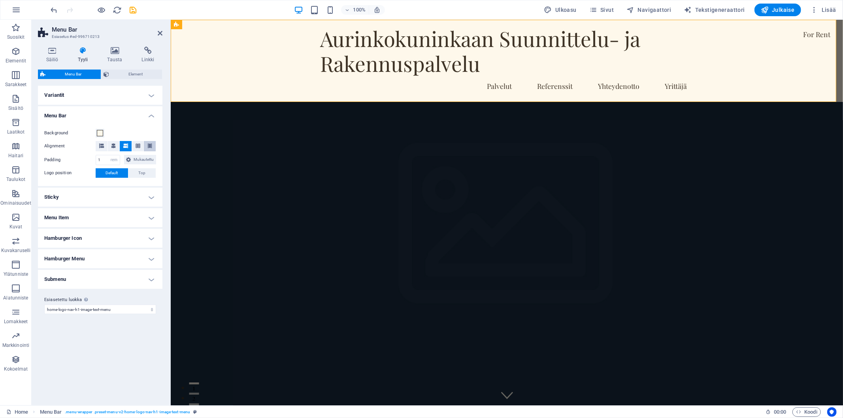
click at [149, 145] on icon at bounding box center [149, 145] width 5 height 5
click at [138, 147] on icon at bounding box center [137, 145] width 5 height 5
click at [148, 145] on icon at bounding box center [149, 145] width 5 height 5
click at [159, 32] on icon at bounding box center [160, 33] width 5 height 6
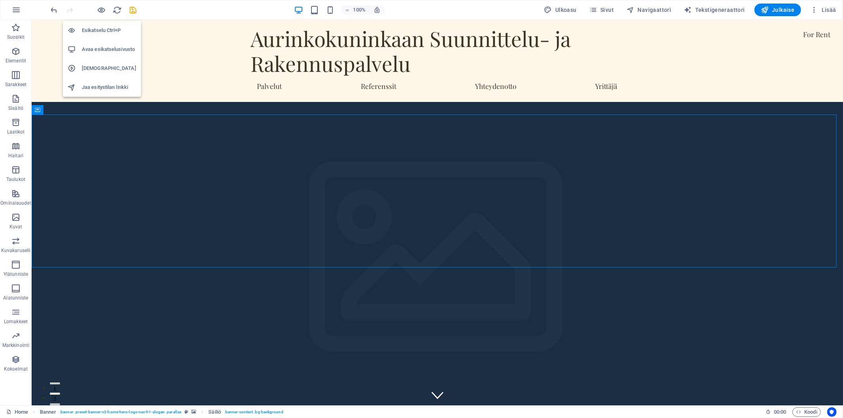
click at [99, 47] on h6 "Avaa esikatselusivusto" at bounding box center [109, 49] width 55 height 9
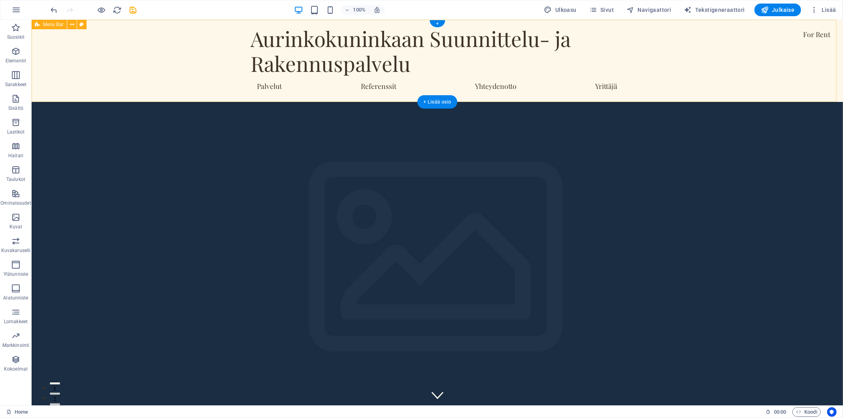
click at [186, 51] on div "Aurinkokuninkaan Suunnittelu- ja Rakennuspalvelu Palvelut Referenssit Yhteydeno…" at bounding box center [436, 60] width 811 height 82
click at [428, 98] on div "+ Lisää osio" at bounding box center [437, 101] width 40 height 13
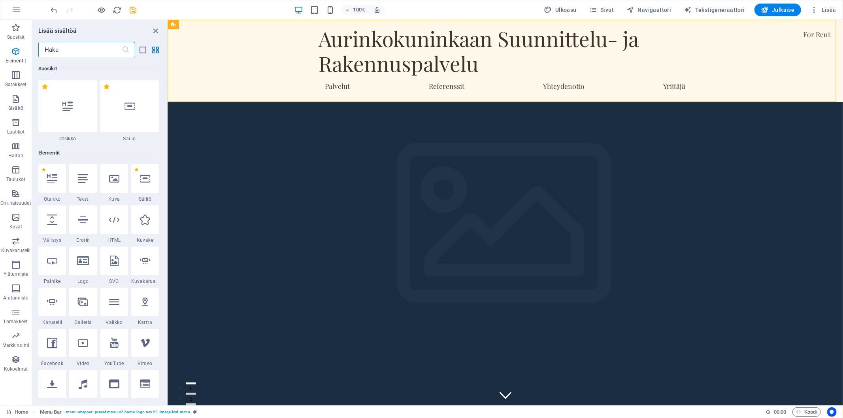
scroll to position [1381, 0]
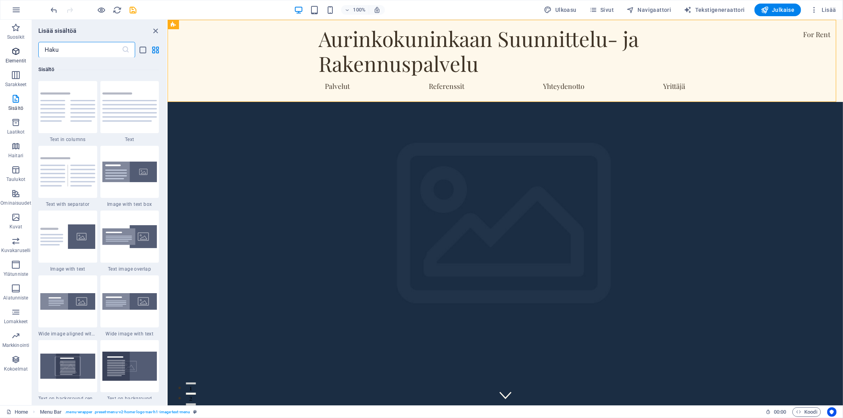
click at [16, 56] on span "Elementit" at bounding box center [16, 56] width 32 height 19
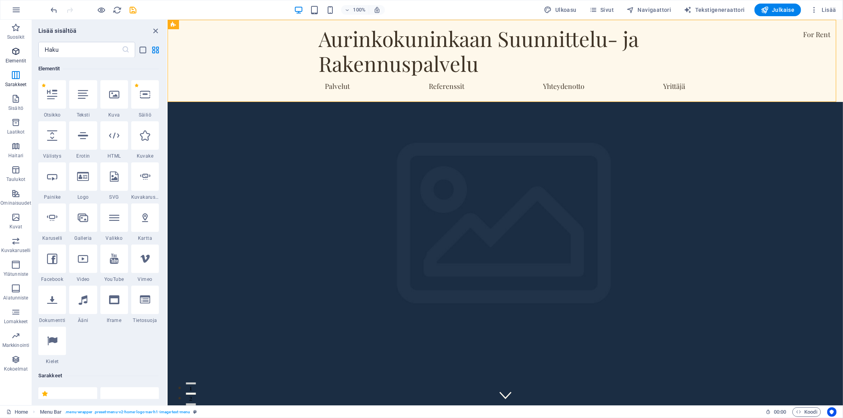
scroll to position [84, 0]
click at [80, 136] on icon at bounding box center [83, 135] width 10 height 10
select select "%"
select select "px"
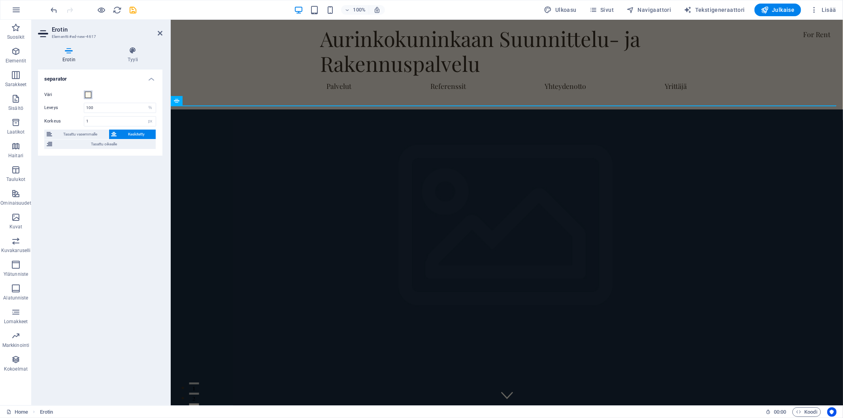
click at [90, 95] on span at bounding box center [88, 95] width 6 height 6
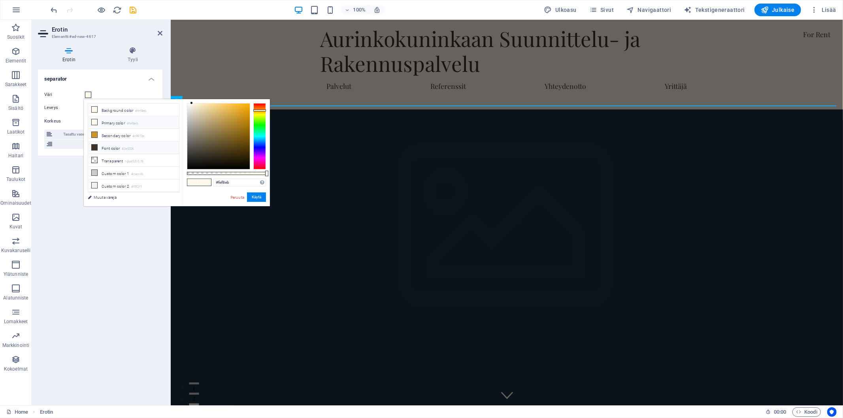
click at [120, 147] on li "Font color #3e3326" at bounding box center [133, 147] width 91 height 13
click at [127, 135] on li "Secondary color #c9972e" at bounding box center [133, 135] width 91 height 13
type input "#c9972e"
click at [252, 192] on button "Käytä" at bounding box center [256, 196] width 19 height 9
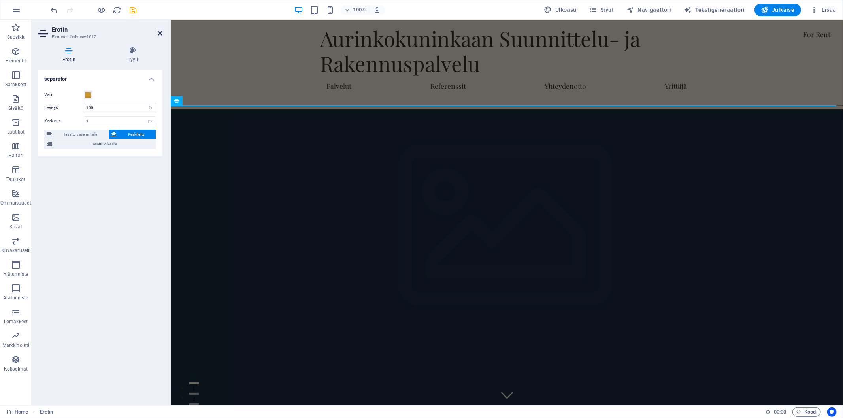
click at [161, 30] on icon at bounding box center [160, 33] width 5 height 6
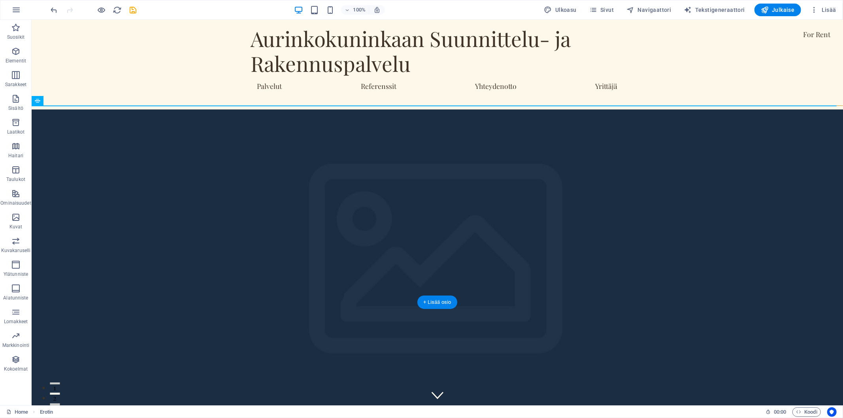
click at [65, 98] on icon at bounding box center [64, 101] width 4 height 8
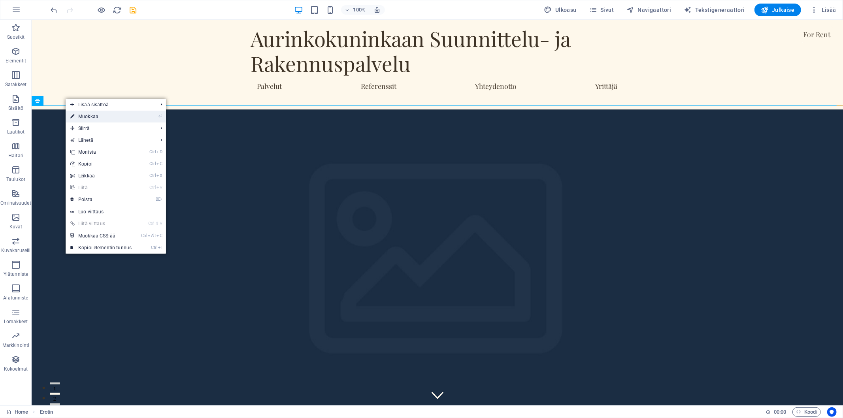
click at [96, 115] on link "⏎ Muokkaa" at bounding box center [101, 117] width 71 height 12
select select "%"
select select "px"
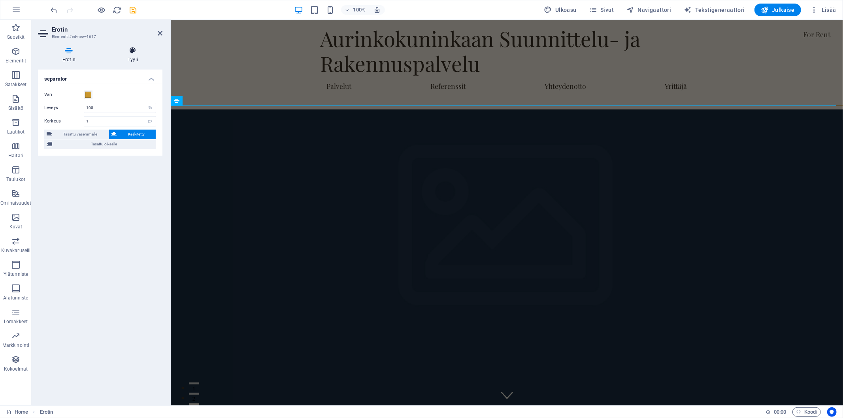
click at [136, 48] on icon at bounding box center [132, 51] width 59 height 8
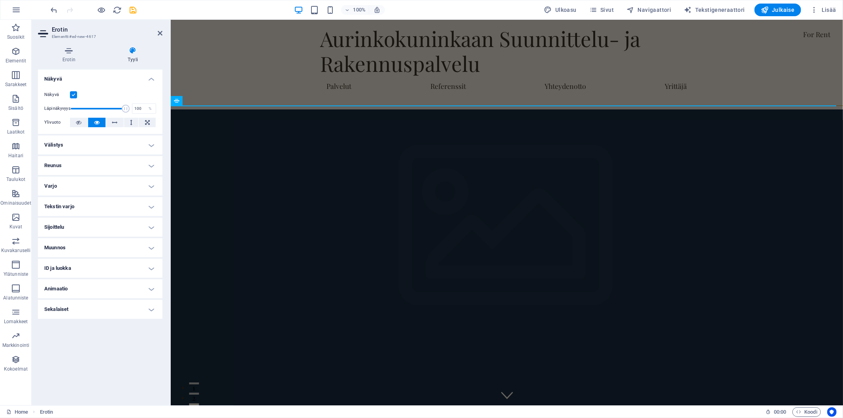
click at [148, 143] on h4 "Välistys" at bounding box center [100, 144] width 124 height 19
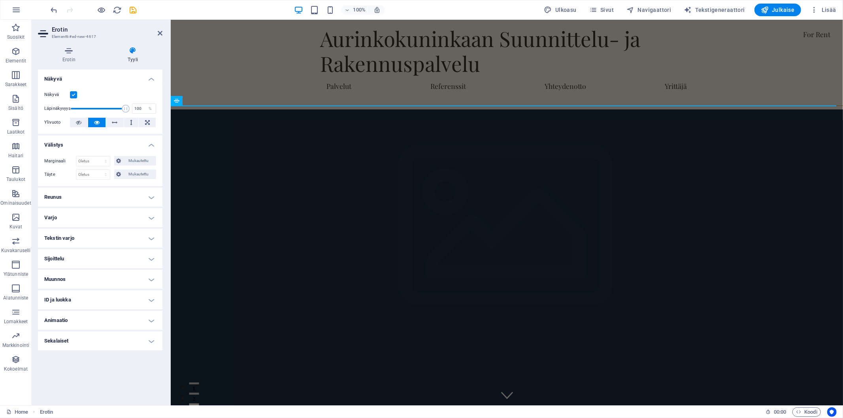
click at [145, 201] on h4 "Reunus" at bounding box center [100, 197] width 124 height 19
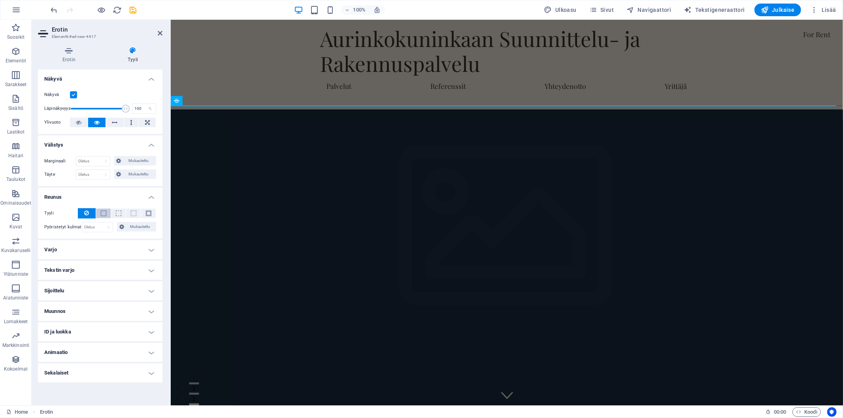
click at [100, 213] on button at bounding box center [103, 213] width 15 height 9
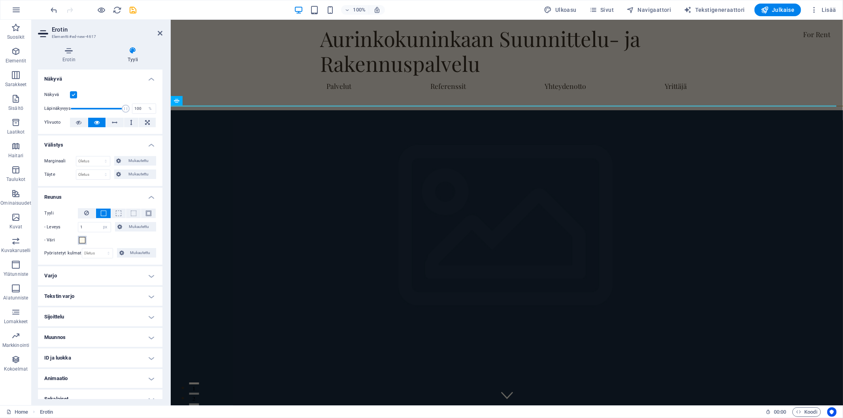
click at [84, 239] on span at bounding box center [82, 240] width 6 height 6
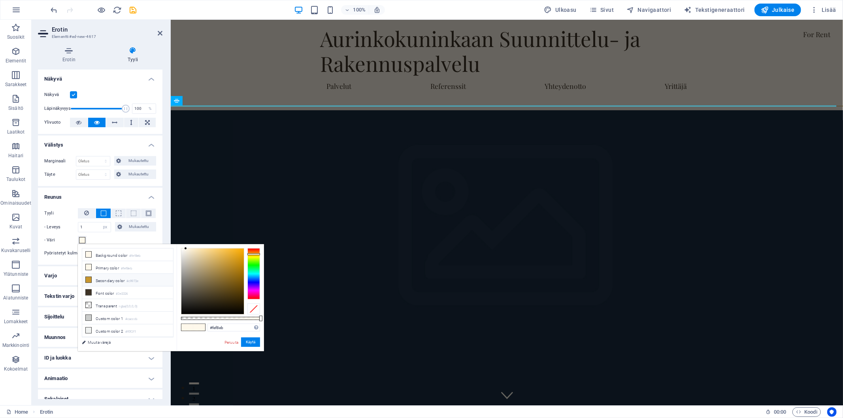
click at [105, 284] on li "Secondary color #c9972e" at bounding box center [127, 280] width 91 height 13
type input "#c9972e"
drag, startPoint x: 250, startPoint y: 341, endPoint x: 76, endPoint y: 320, distance: 174.7
click at [250, 341] on button "Käytä" at bounding box center [250, 341] width 19 height 9
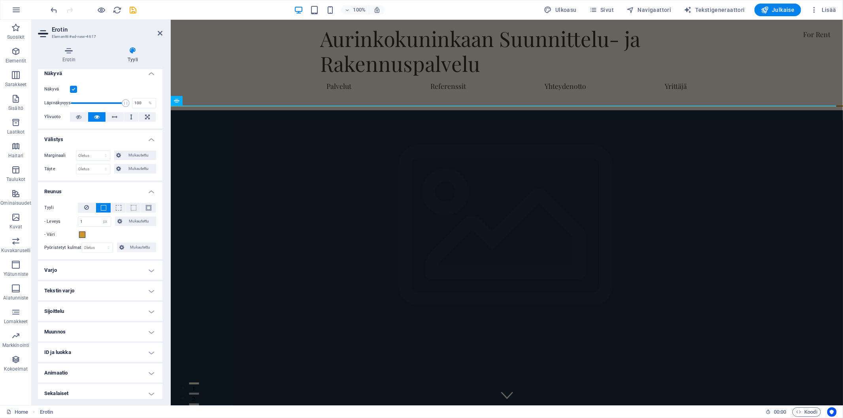
scroll to position [9, 0]
click at [158, 31] on icon at bounding box center [160, 33] width 5 height 6
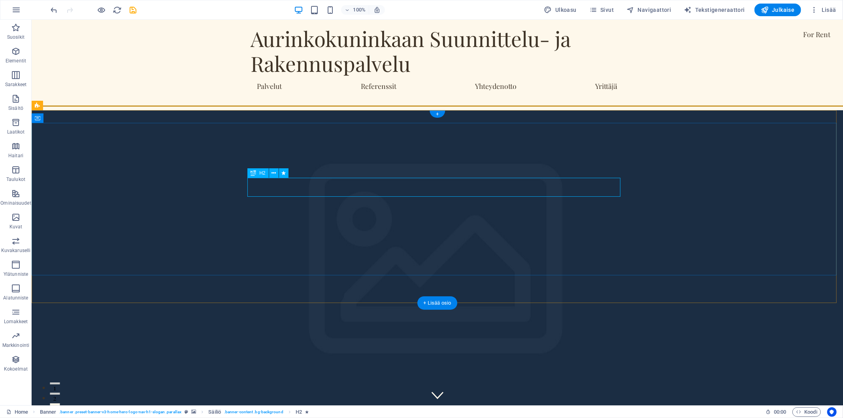
click at [274, 170] on icon at bounding box center [273, 173] width 4 height 8
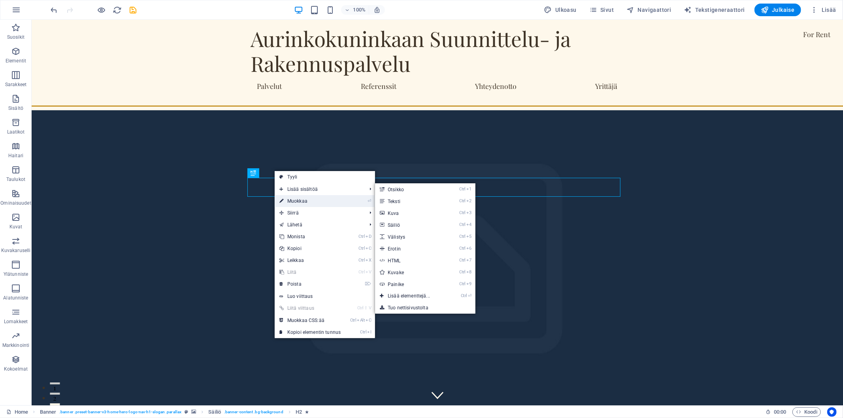
click at [305, 201] on link "⏎ Muokkaa" at bounding box center [310, 201] width 71 height 12
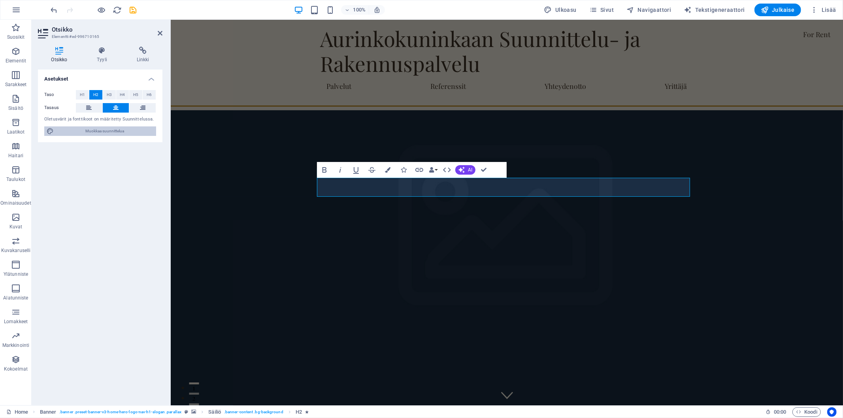
click at [108, 132] on span "Muokkaa suunnittelua" at bounding box center [105, 130] width 98 height 9
select select "rem"
select select "200"
select select "px"
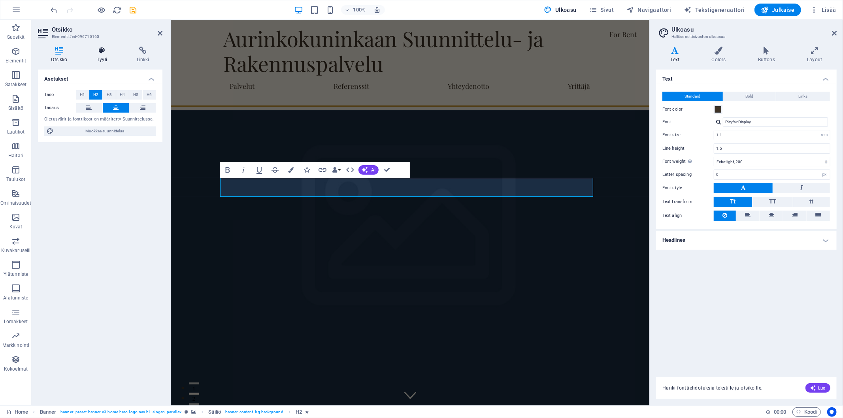
click at [99, 49] on icon at bounding box center [102, 51] width 37 height 8
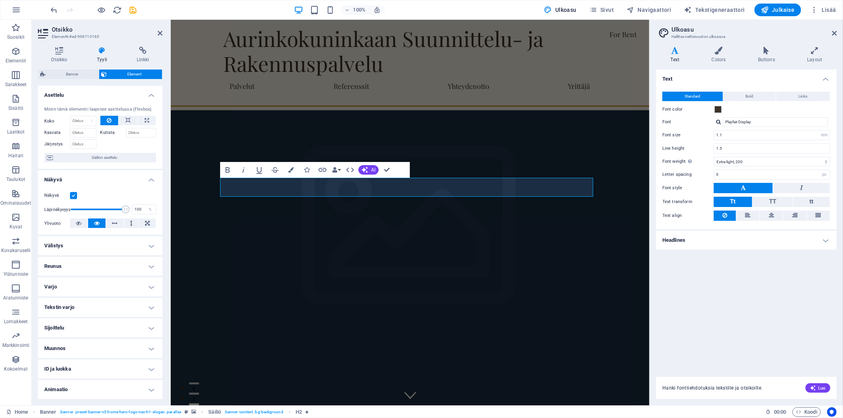
click at [56, 45] on div "Otsikko Tyyli Linkki Asetukset Taso H1 H2 H3 H4 H5 H6 Tasaus Oletusvärit ja fon…" at bounding box center [100, 222] width 137 height 365
click at [62, 49] on icon at bounding box center [59, 51] width 43 height 8
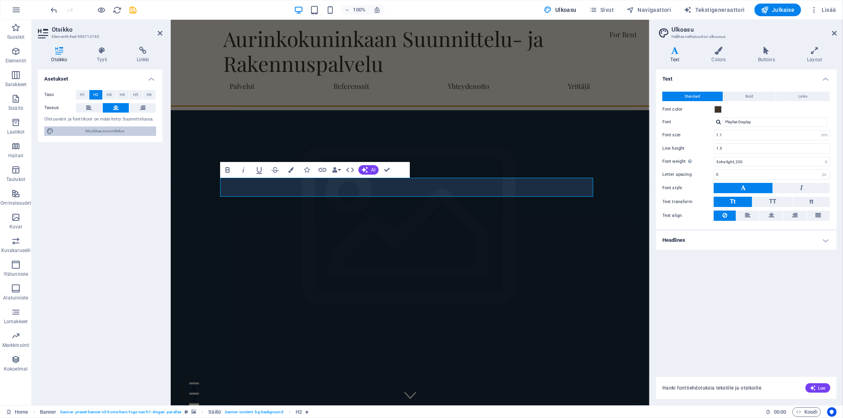
click at [108, 132] on span "Muokkaa suunnittelua" at bounding box center [105, 130] width 98 height 9
click at [732, 98] on button "Bold" at bounding box center [749, 96] width 53 height 9
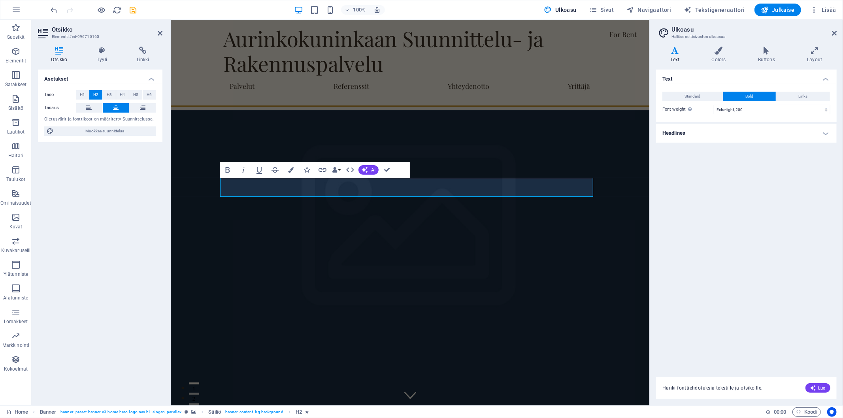
click at [800, 90] on div "Standard Bold Links Font color Font Playfair Display Font size 1.1 rem px Line …" at bounding box center [746, 103] width 184 height 38
click at [799, 93] on span "Links" at bounding box center [802, 96] width 9 height 9
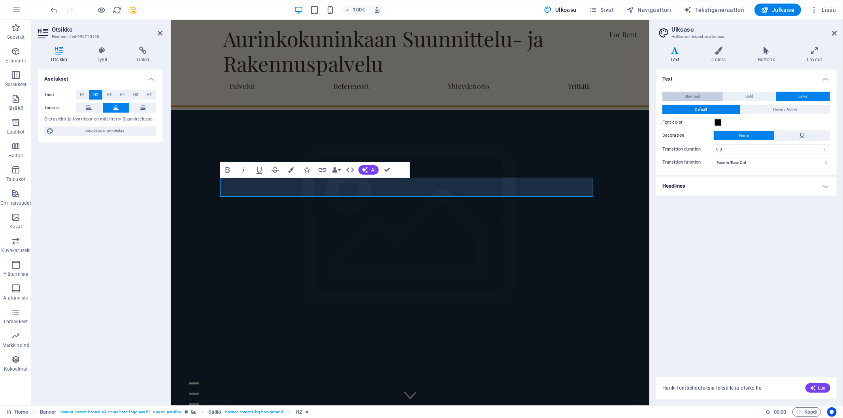
click at [692, 94] on span "Standard" at bounding box center [693, 96] width 16 height 9
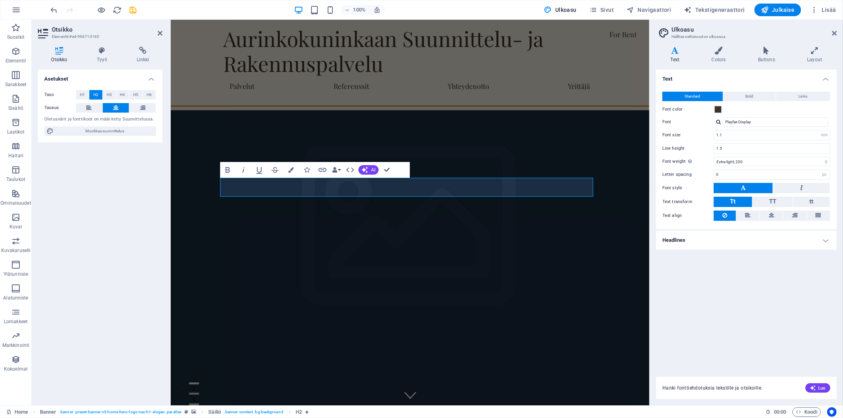
click at [830, 239] on h4 "Headlines" at bounding box center [746, 240] width 181 height 19
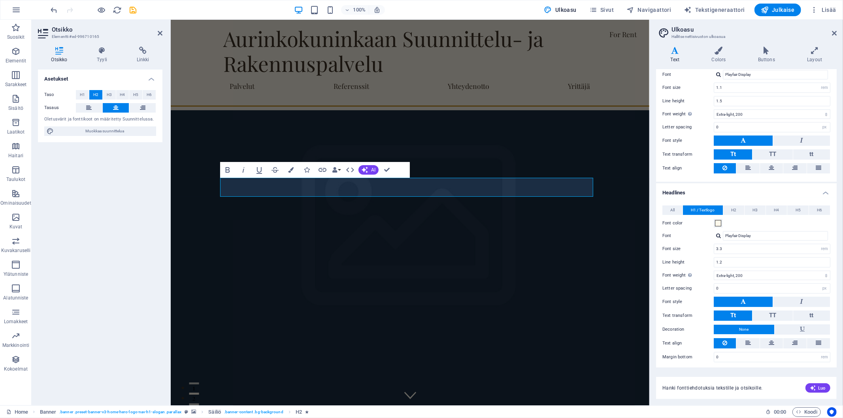
scroll to position [0, 0]
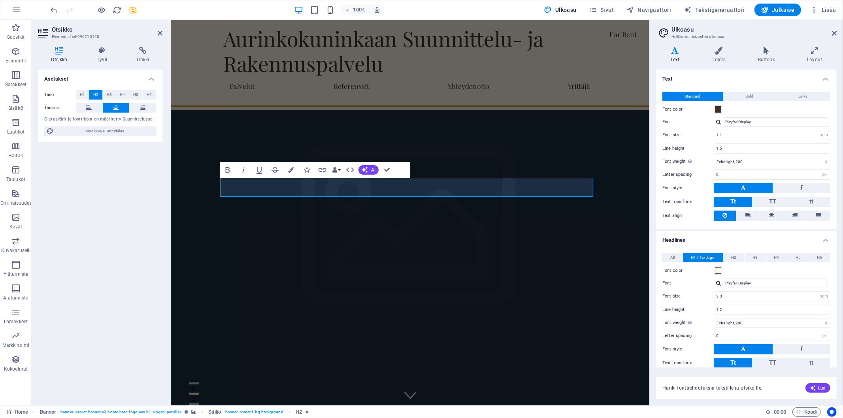
click at [675, 49] on icon at bounding box center [675, 51] width 38 height 8
click at [835, 34] on icon at bounding box center [834, 33] width 5 height 6
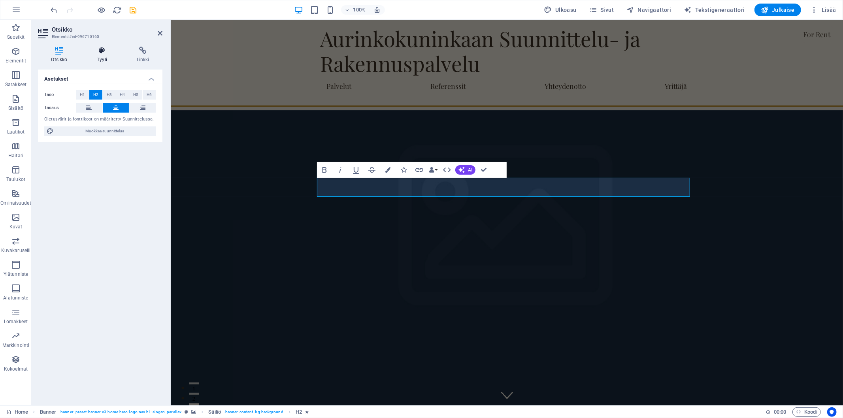
click at [100, 49] on icon at bounding box center [102, 51] width 37 height 8
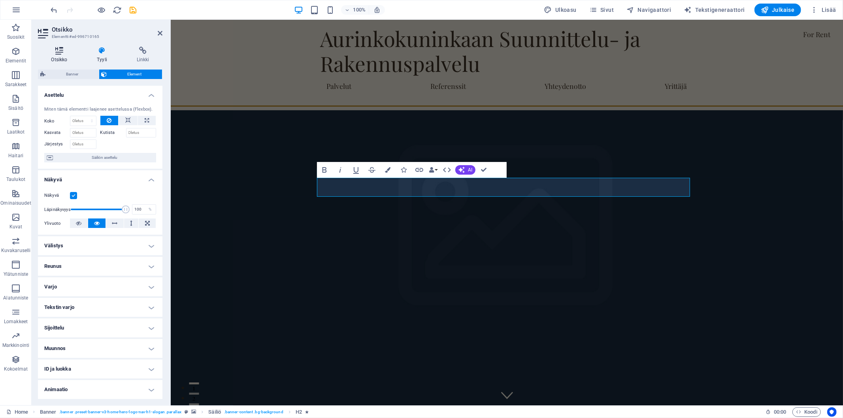
click at [61, 56] on h4 "Otsikko" at bounding box center [61, 55] width 46 height 17
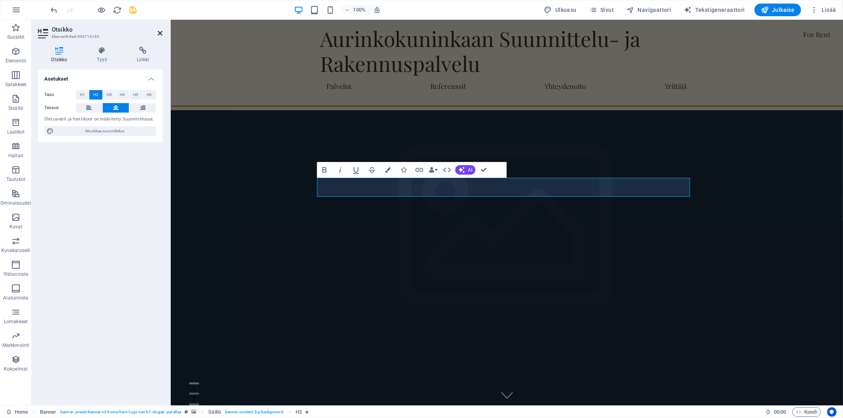
click at [159, 30] on icon at bounding box center [160, 33] width 5 height 6
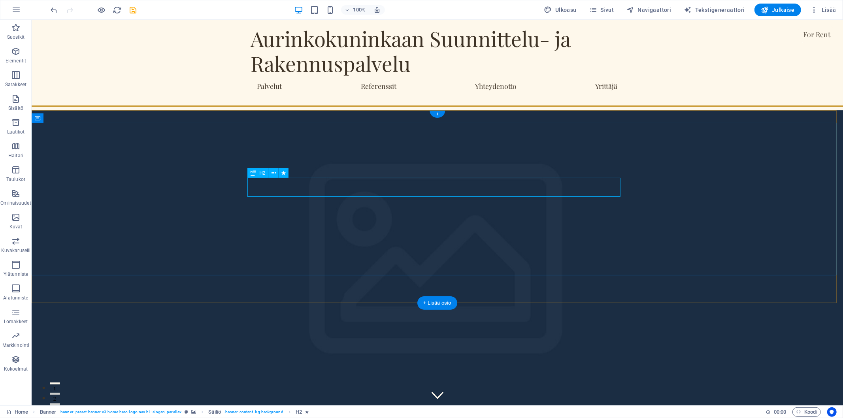
drag, startPoint x: 544, startPoint y: 198, endPoint x: 523, endPoint y: 186, distance: 23.4
drag, startPoint x: 505, startPoint y: 182, endPoint x: 499, endPoint y: 182, distance: 5.9
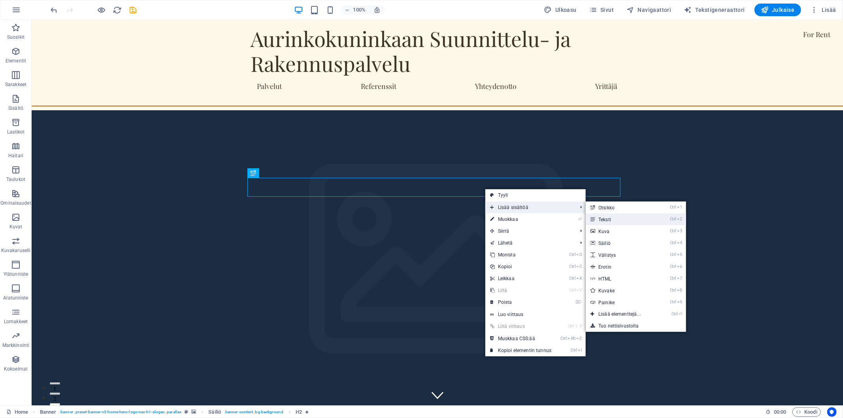
drag, startPoint x: 608, startPoint y: 220, endPoint x: 432, endPoint y: 202, distance: 176.7
click at [608, 220] on link "Ctrl 2 Teksti" at bounding box center [620, 219] width 71 height 12
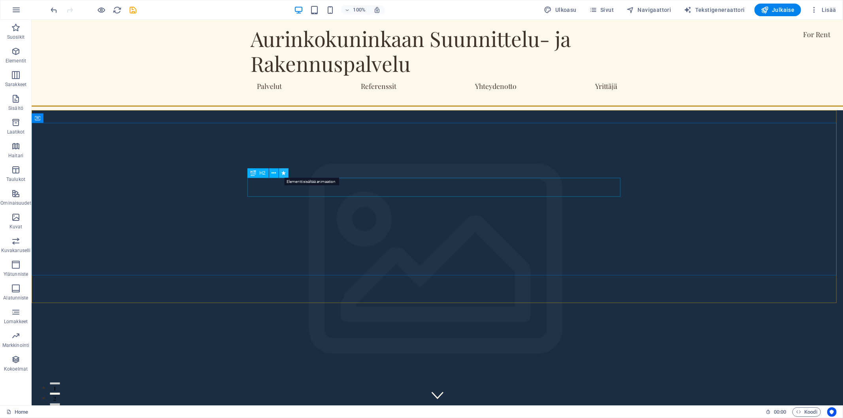
click at [285, 173] on icon at bounding box center [283, 173] width 4 height 8
select select "fade"
select select "s"
select select "onload"
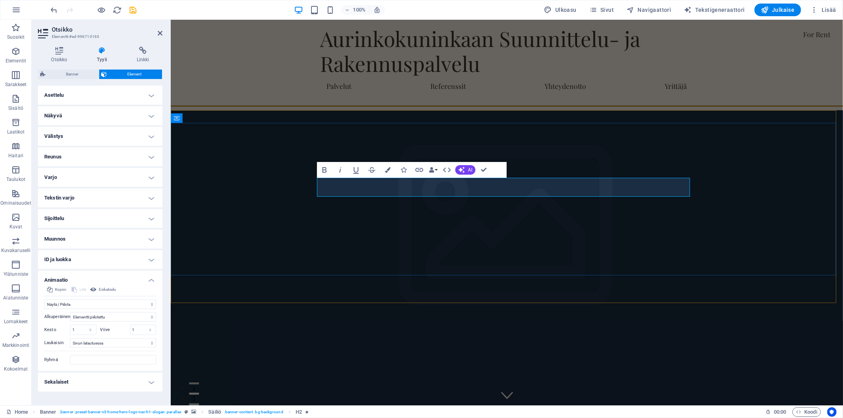
click at [388, 171] on icon "button" at bounding box center [388, 170] width 6 height 6
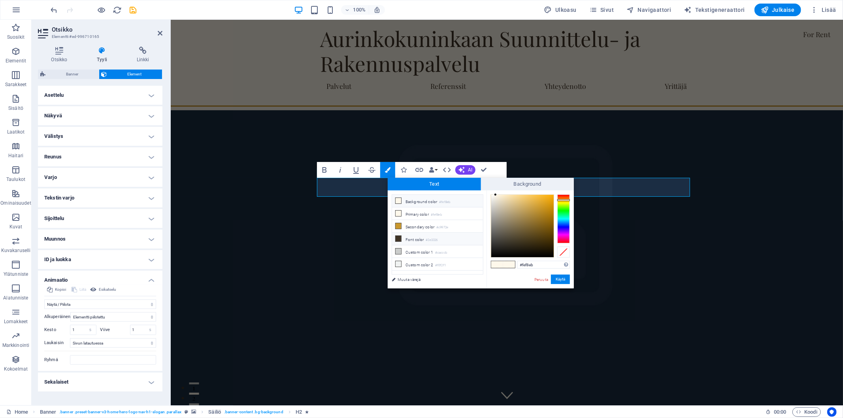
click at [401, 239] on icon at bounding box center [398, 239] width 6 height 6
drag, startPoint x: 567, startPoint y: 282, endPoint x: 396, endPoint y: 262, distance: 171.8
click at [567, 282] on button "Käytä" at bounding box center [560, 279] width 19 height 9
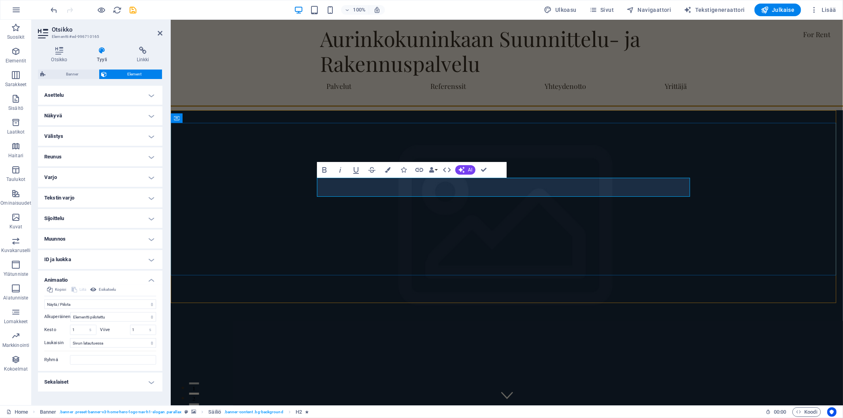
click at [386, 171] on icon "button" at bounding box center [388, 170] width 6 height 6
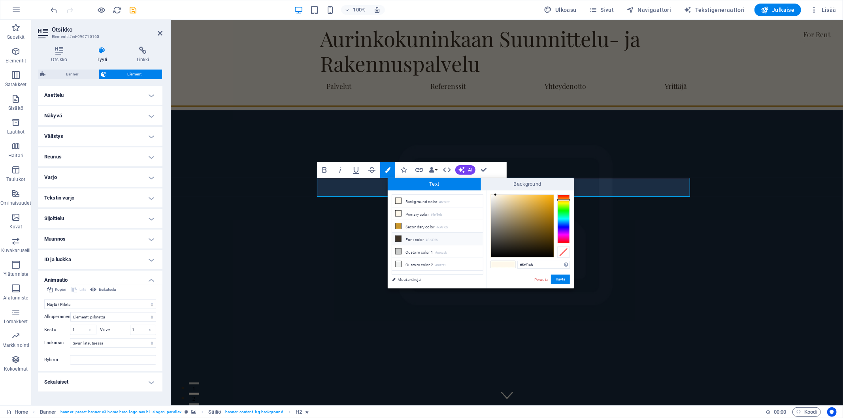
click at [420, 240] on li "Font color #3e3326" at bounding box center [437, 239] width 91 height 13
type input "#3e3326"
click at [560, 278] on button "Käytä" at bounding box center [560, 279] width 19 height 9
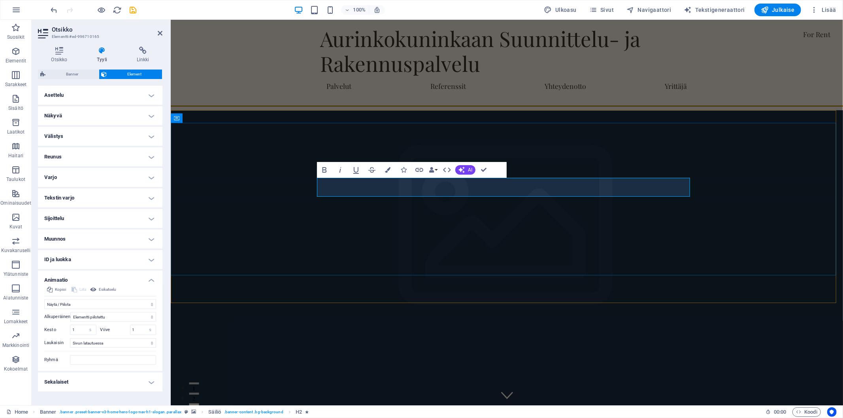
drag, startPoint x: 416, startPoint y: 193, endPoint x: 421, endPoint y: 188, distance: 6.7
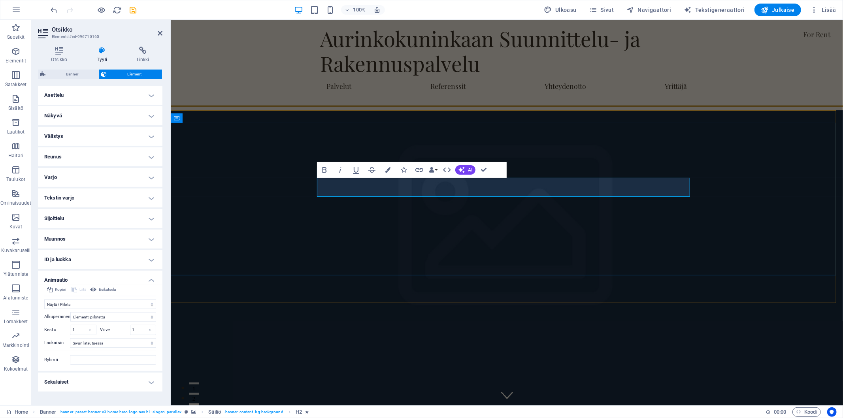
drag, startPoint x: 521, startPoint y: 182, endPoint x: 449, endPoint y: 184, distance: 72.3
drag, startPoint x: 551, startPoint y: 186, endPoint x: 452, endPoint y: 179, distance: 99.4
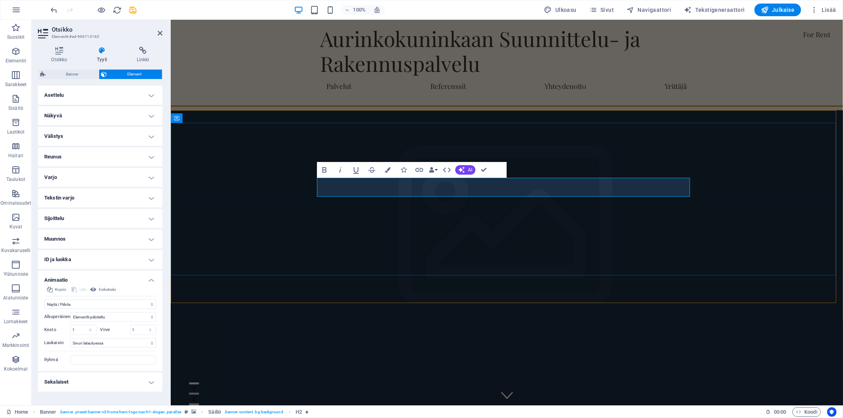
drag, startPoint x: 562, startPoint y: 189, endPoint x: 349, endPoint y: 193, distance: 212.9
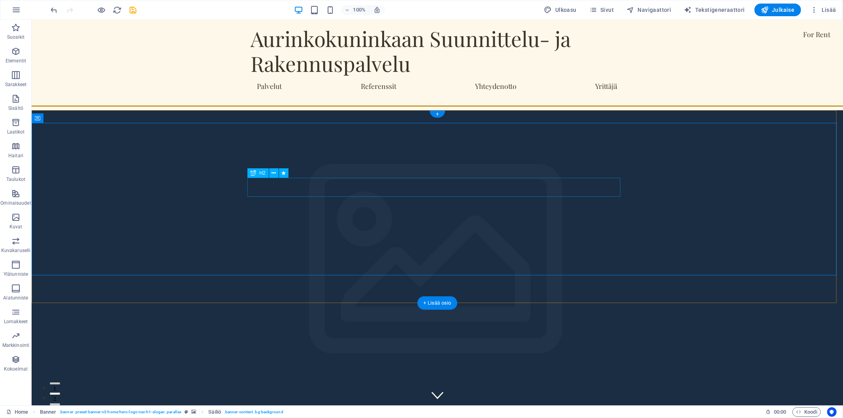
click at [283, 172] on icon at bounding box center [283, 173] width 4 height 8
select select "fade"
select select "s"
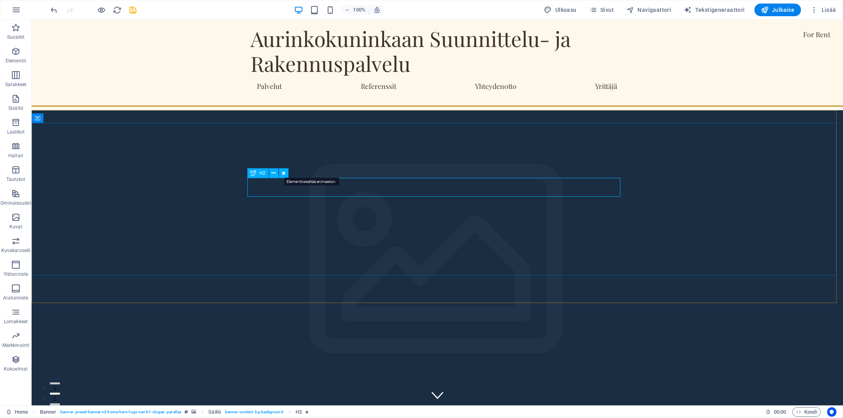
select select "onload"
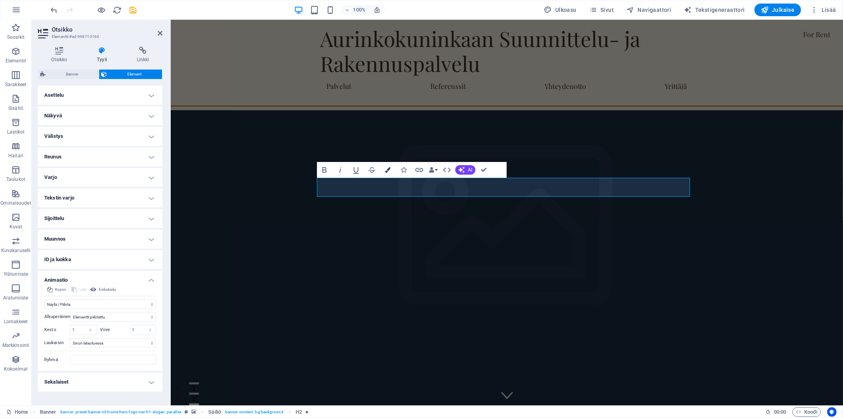
click at [386, 168] on icon "button" at bounding box center [388, 170] width 6 height 6
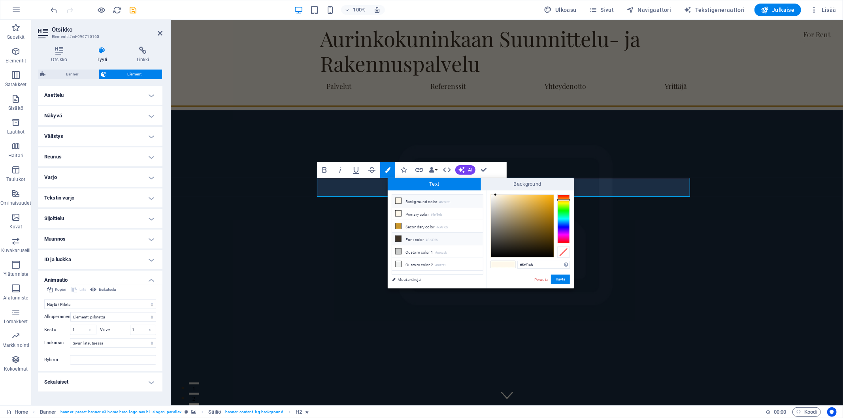
click at [424, 241] on li "Font color #3e3326" at bounding box center [437, 239] width 91 height 13
type input "#3e3326"
click at [567, 280] on button "Käytä" at bounding box center [560, 279] width 19 height 9
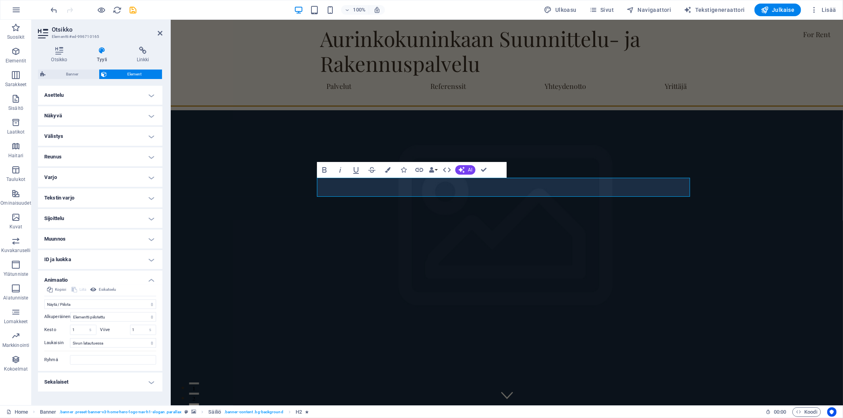
drag, startPoint x: 579, startPoint y: 325, endPoint x: 591, endPoint y: 317, distance: 14.1
drag, startPoint x: 637, startPoint y: 103, endPoint x: 637, endPoint y: 120, distance: 16.6
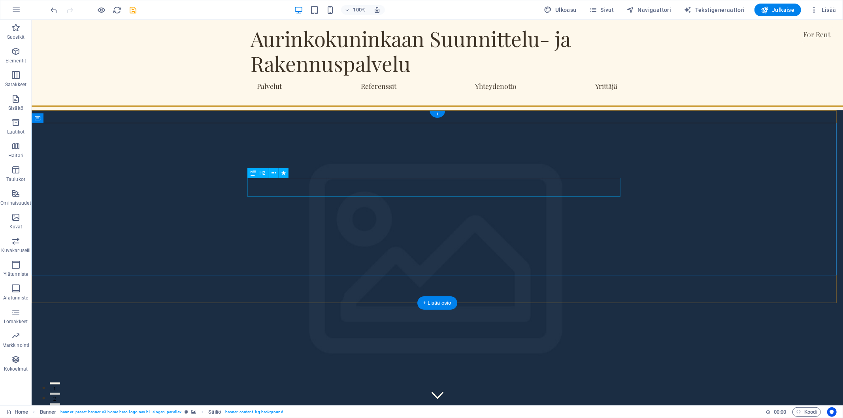
click at [286, 172] on button at bounding box center [283, 172] width 9 height 9
select select "fade"
select select "s"
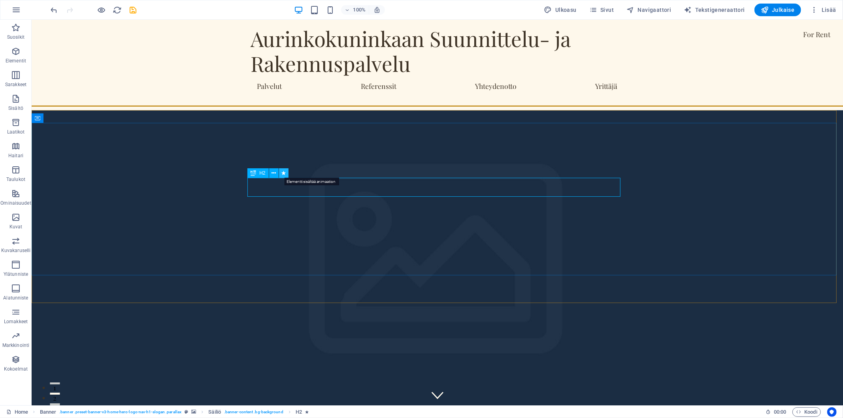
select select "onload"
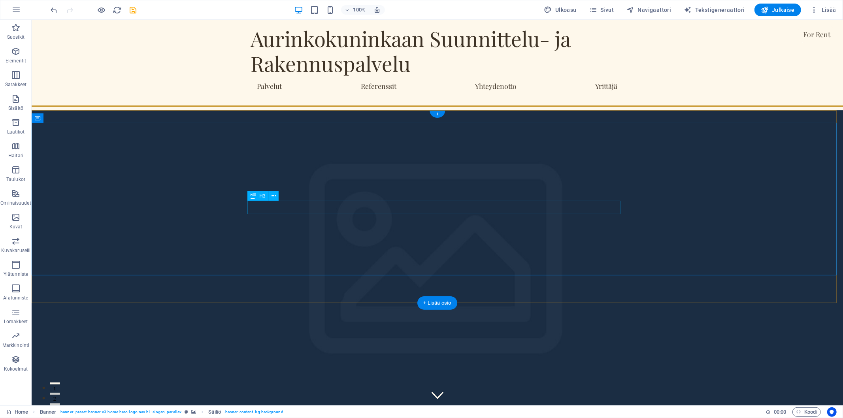
click at [275, 195] on icon at bounding box center [273, 196] width 4 height 8
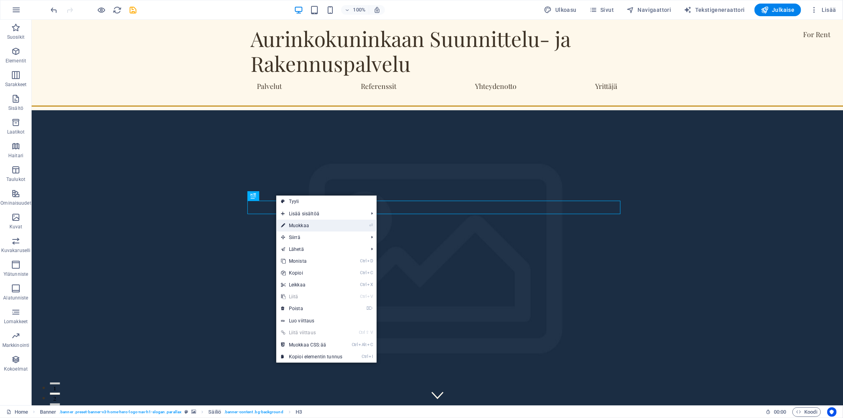
click at [302, 224] on link "⏎ Muokkaa" at bounding box center [311, 226] width 71 height 12
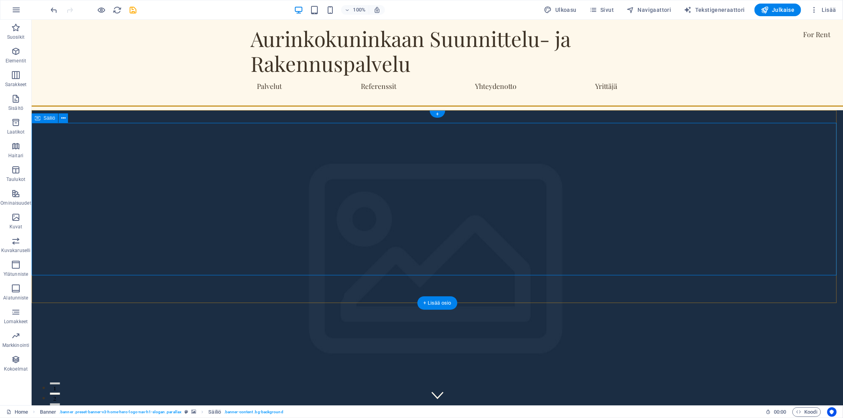
click at [64, 118] on icon at bounding box center [63, 118] width 4 height 8
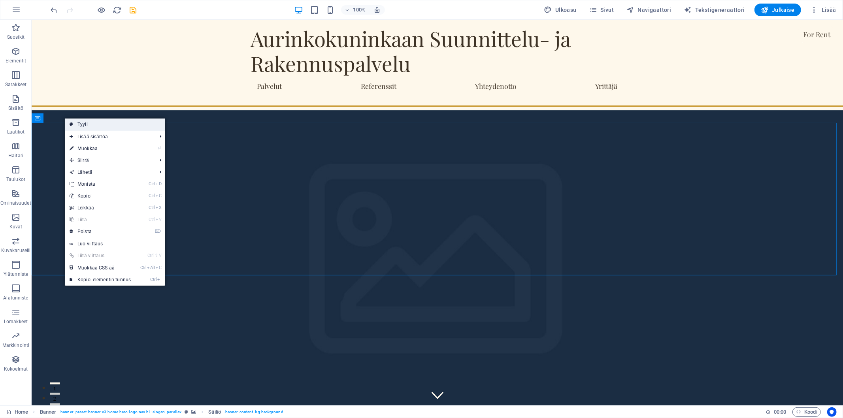
click at [110, 128] on link "Tyyli" at bounding box center [115, 125] width 100 height 12
select select "preset-banner-v3-home-hero-logo-nav-h1-slogan"
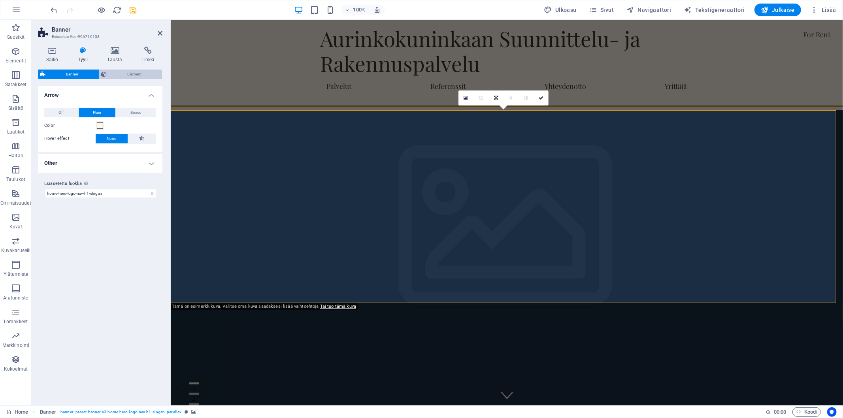
click at [110, 73] on span "Element" at bounding box center [134, 74] width 51 height 9
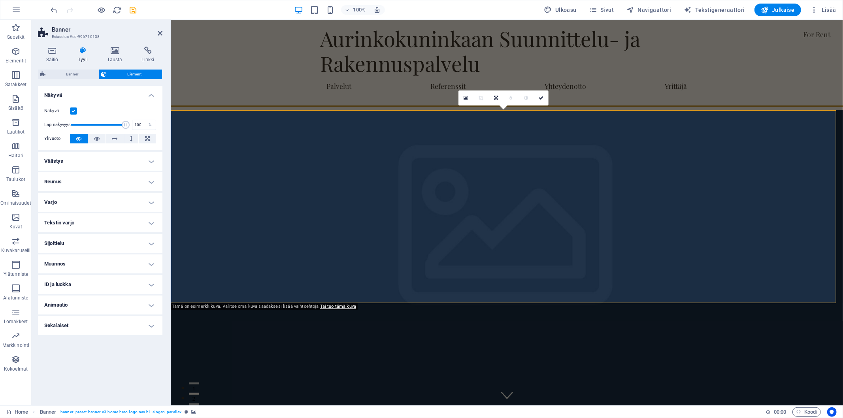
click at [140, 263] on h4 "Muunnos" at bounding box center [100, 263] width 124 height 19
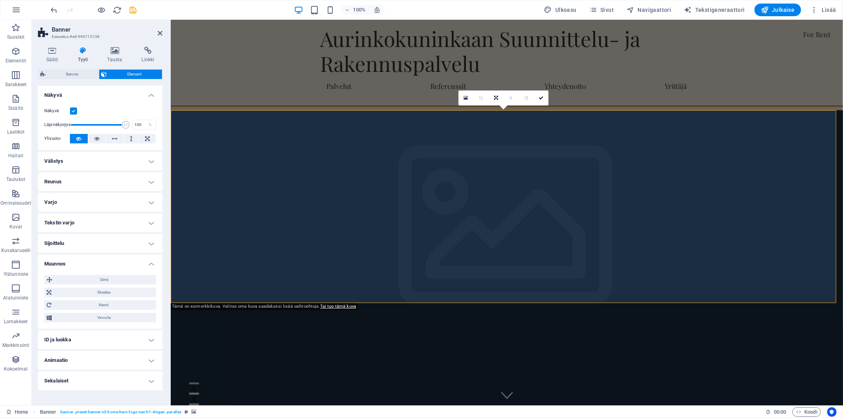
click at [140, 263] on h4 "Muunnos" at bounding box center [100, 261] width 124 height 14
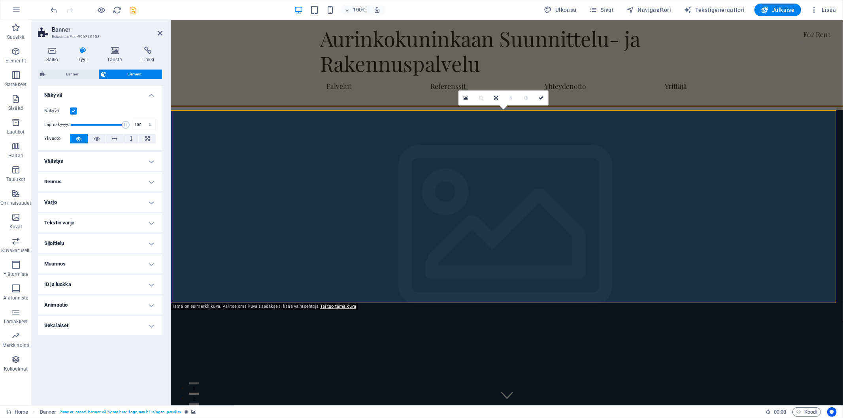
click at [140, 263] on h4 "Muunnos" at bounding box center [100, 263] width 124 height 19
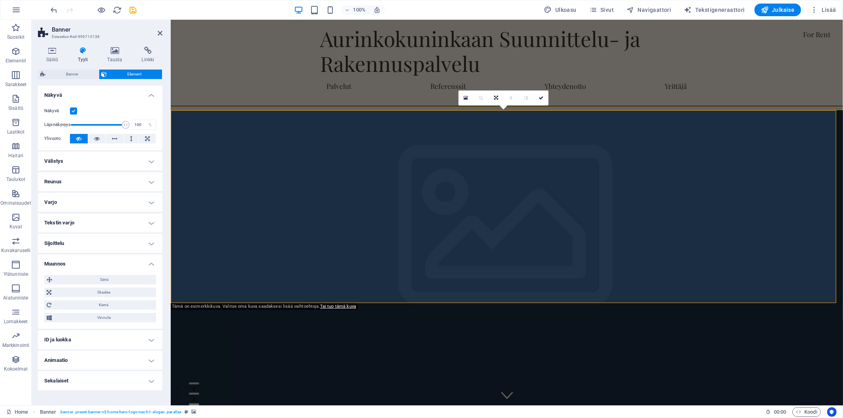
click at [140, 263] on h4 "Muunnos" at bounding box center [100, 261] width 124 height 14
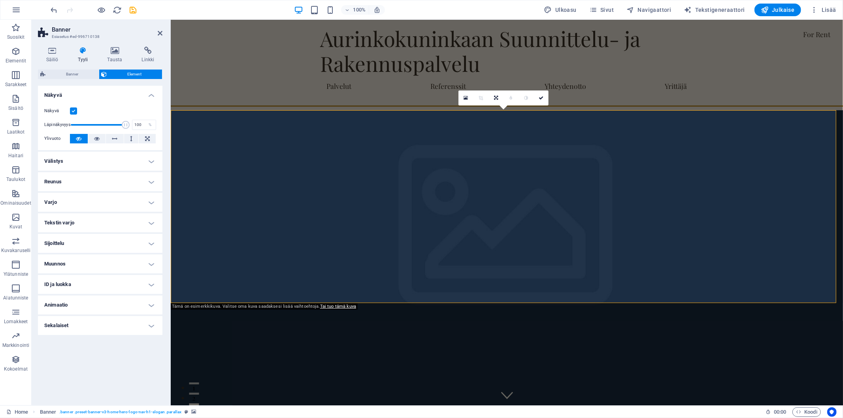
click at [139, 243] on h4 "Sijoittelu" at bounding box center [100, 243] width 124 height 19
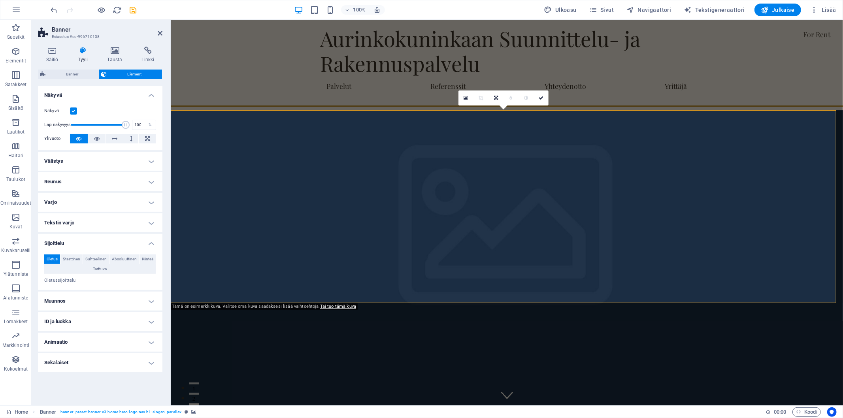
click at [156, 216] on h4 "Tekstin varjo" at bounding box center [100, 222] width 124 height 19
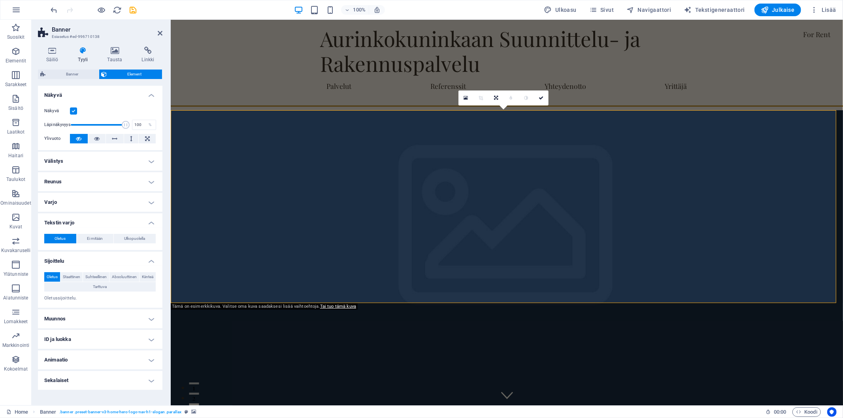
click at [151, 204] on h4 "Varjo" at bounding box center [100, 202] width 124 height 19
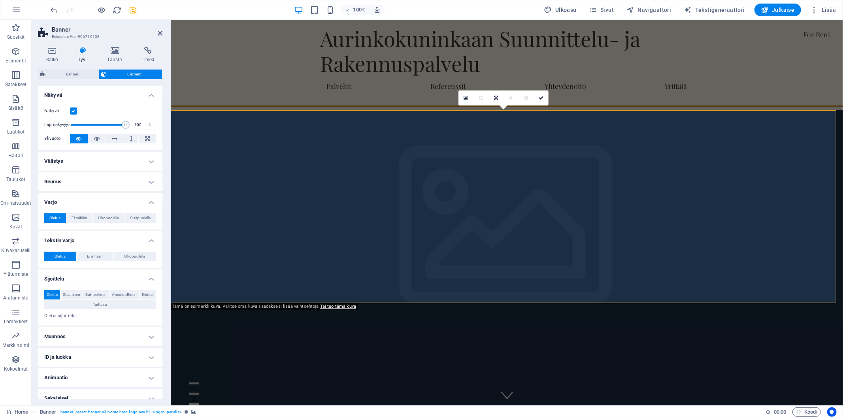
click at [146, 182] on h4 "Reunus" at bounding box center [100, 181] width 124 height 19
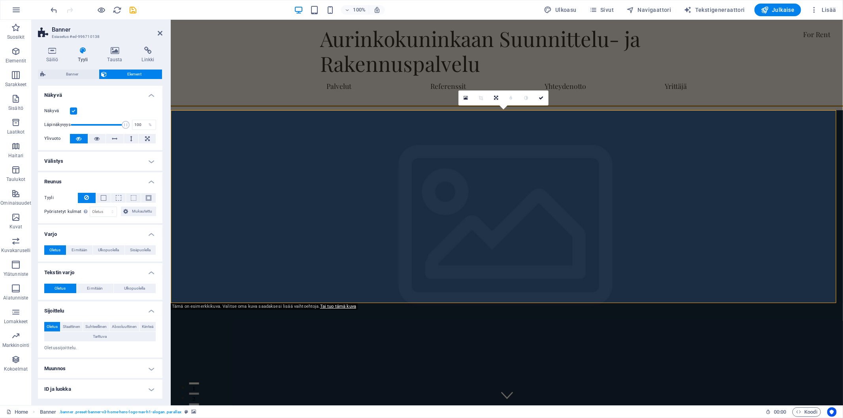
click at [151, 182] on h4 "Reunus" at bounding box center [100, 179] width 124 height 14
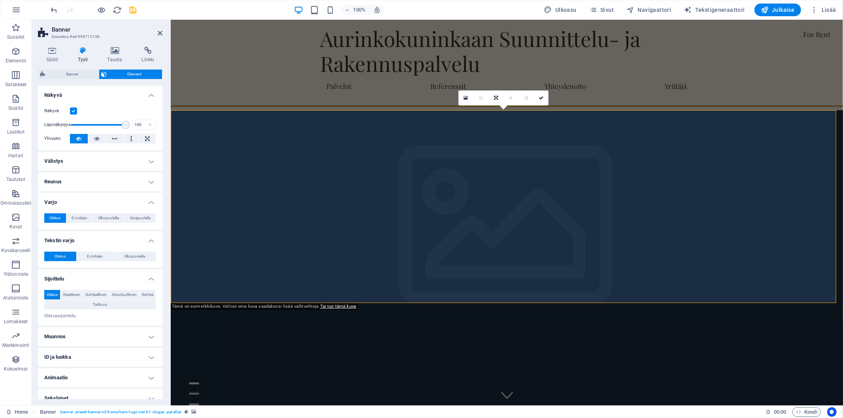
click at [152, 161] on h4 "Välistys" at bounding box center [100, 161] width 124 height 19
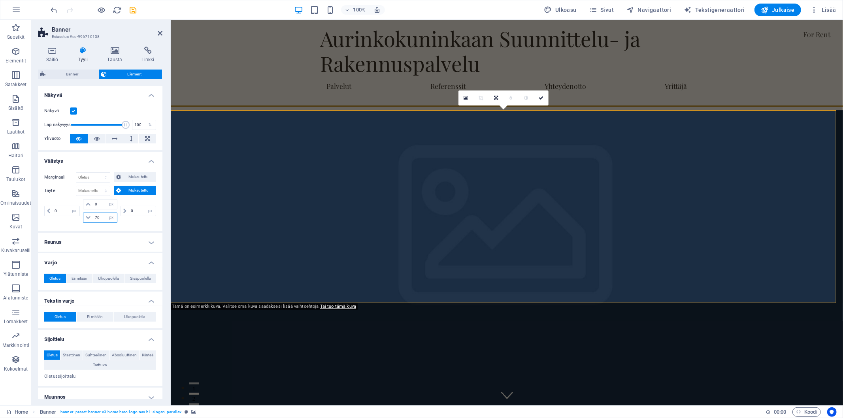
click at [101, 217] on input "70" at bounding box center [105, 217] width 24 height 9
type input "7"
click at [128, 222] on div "0 px rem % vh vw" at bounding box center [137, 211] width 37 height 24
click at [100, 218] on input "50" at bounding box center [105, 217] width 24 height 9
type input "5"
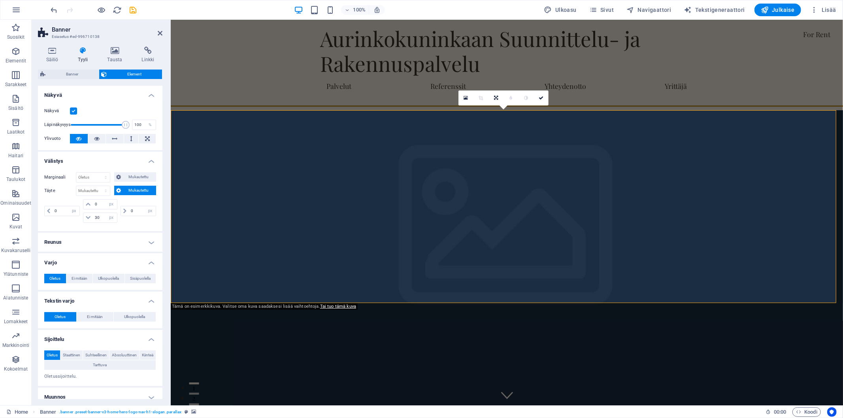
click at [140, 224] on div "0 px rem % vh vw 0 px rem % vh vw 30 px rem % vh vw 0 px rem % vh vw" at bounding box center [100, 212] width 112 height 26
click at [99, 216] on input "30" at bounding box center [105, 217] width 24 height 9
type input "3"
click at [126, 223] on div "0 px rem % vh vw 0 px rem % vh vw px rem % vh vw 0 px rem % vh vw" at bounding box center [100, 212] width 112 height 26
click at [101, 218] on input "number" at bounding box center [105, 217] width 24 height 9
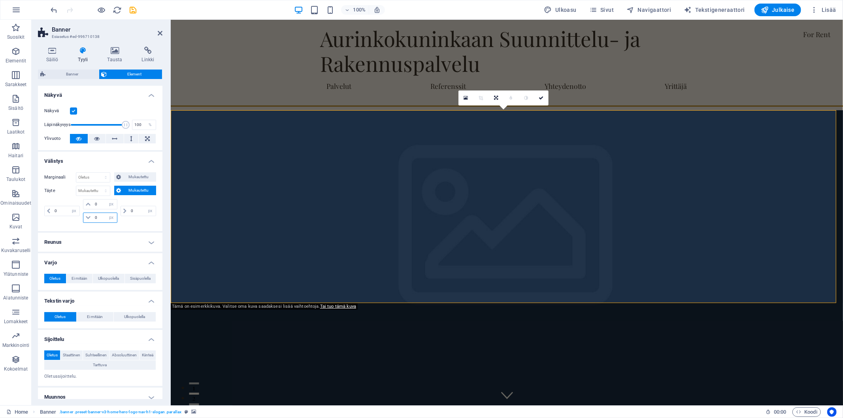
type input "0"
select select "px"
click at [127, 218] on div "0 px rem % vh vw" at bounding box center [137, 211] width 37 height 24
click at [100, 204] on input "0" at bounding box center [105, 203] width 24 height 9
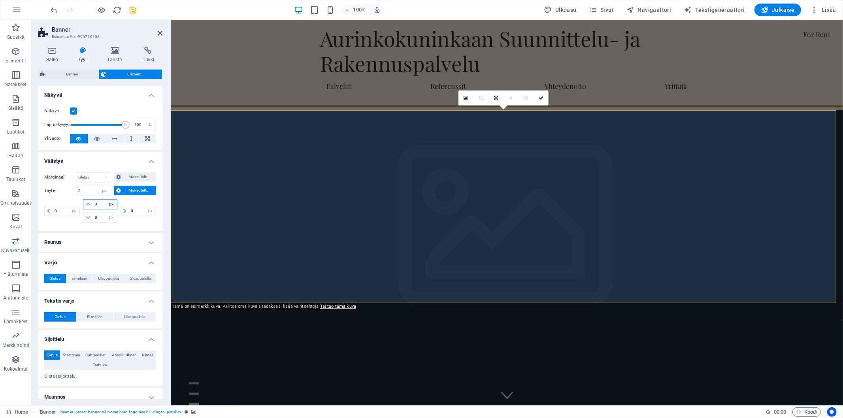
type input "30"
select select "DISABLED_OPTION_VALUE"
click at [102, 203] on input "30" at bounding box center [105, 203] width 24 height 9
type input "3"
click at [103, 216] on input "0" at bounding box center [105, 217] width 24 height 9
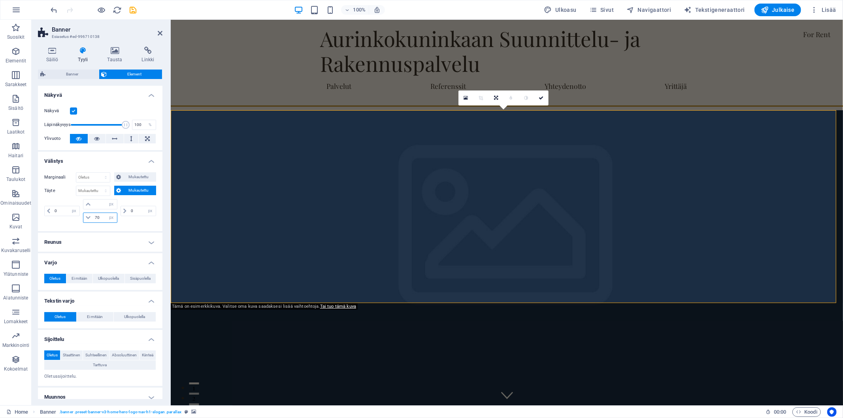
type input "70"
type input "30"
click at [145, 223] on div "0 px rem % vh vw 30 px rem % vh vw 70 px rem % vh vw 0 px rem % vh vw" at bounding box center [100, 212] width 112 height 26
click at [158, 30] on icon at bounding box center [160, 33] width 5 height 6
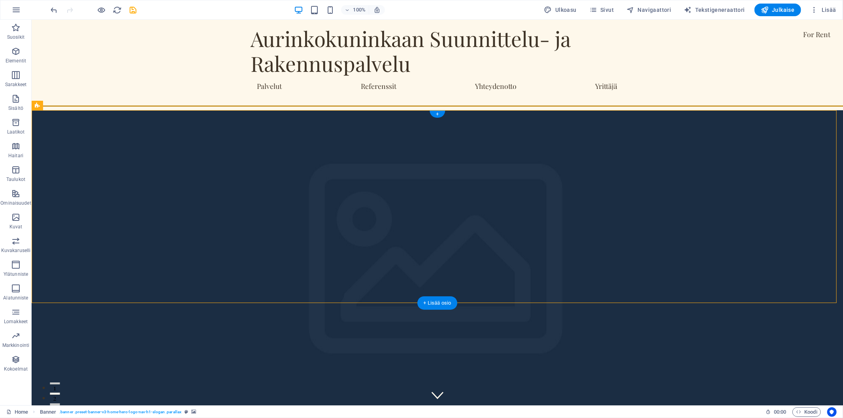
click at [365, 115] on figure at bounding box center [436, 303] width 811 height 386
click at [53, 7] on icon "undo" at bounding box center [54, 10] width 9 height 9
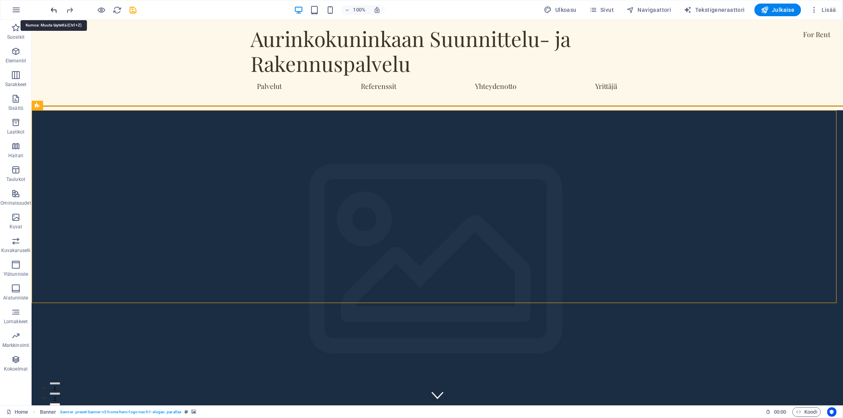
click at [53, 7] on icon "undo" at bounding box center [54, 10] width 9 height 9
click at [66, 7] on icon "redo" at bounding box center [70, 10] width 9 height 9
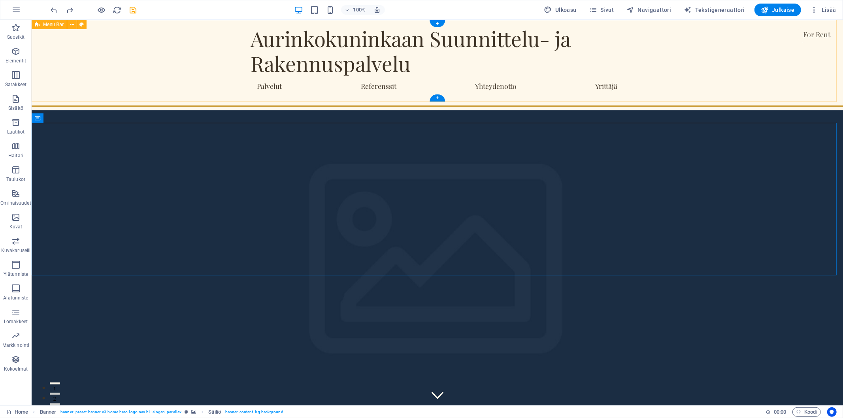
click at [698, 53] on div "Aurinkokuninkaan Suunnittelu- ja Rakennuspalvelu Palvelut Referenssit Yhteydeno…" at bounding box center [436, 60] width 811 height 82
